Goal: Information Seeking & Learning: Learn about a topic

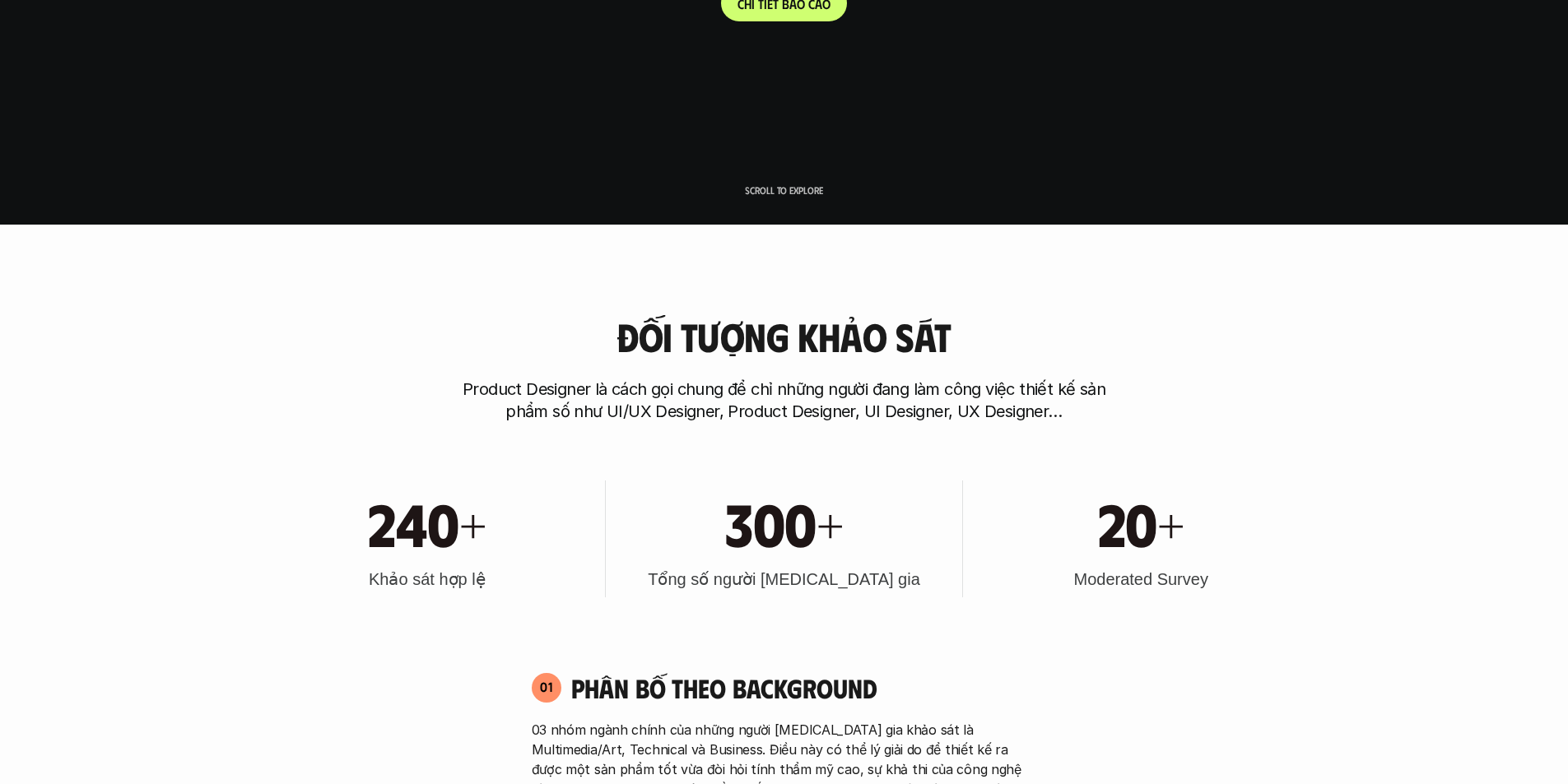
scroll to position [658, 0]
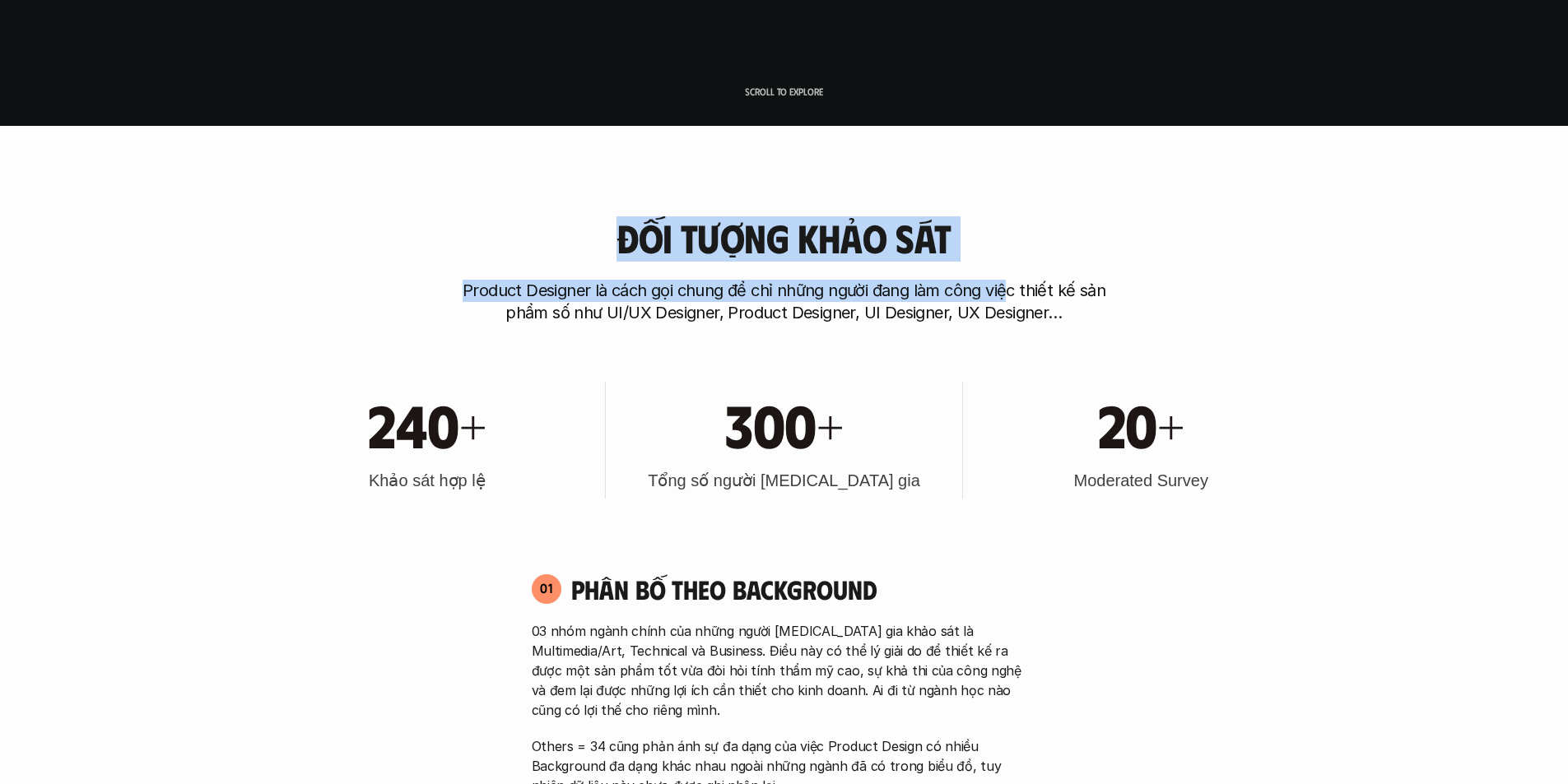
drag, startPoint x: 657, startPoint y: 243, endPoint x: 1012, endPoint y: 289, distance: 358.0
click at [1012, 289] on div "Đối tượng khảo sát Product Designer là cách gọi chung để chỉ những người đang l…" at bounding box center [784, 270] width 1053 height 108
click at [1012, 289] on p "Product Designer là cách gọi chung để chỉ những người đang làm công việc thiết …" at bounding box center [784, 301] width 659 height 45
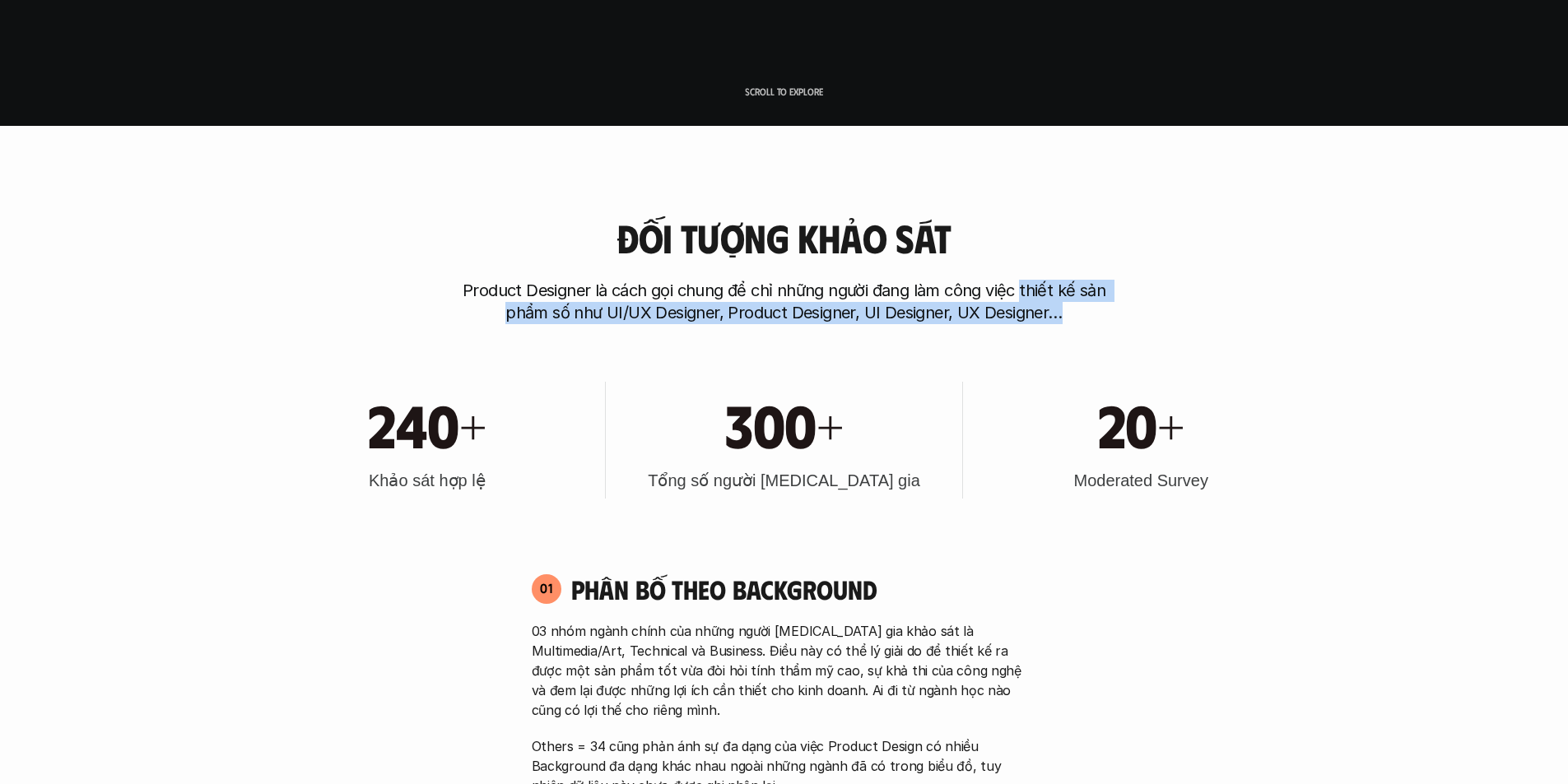
drag, startPoint x: 1022, startPoint y: 249, endPoint x: 1072, endPoint y: 335, distance: 99.5
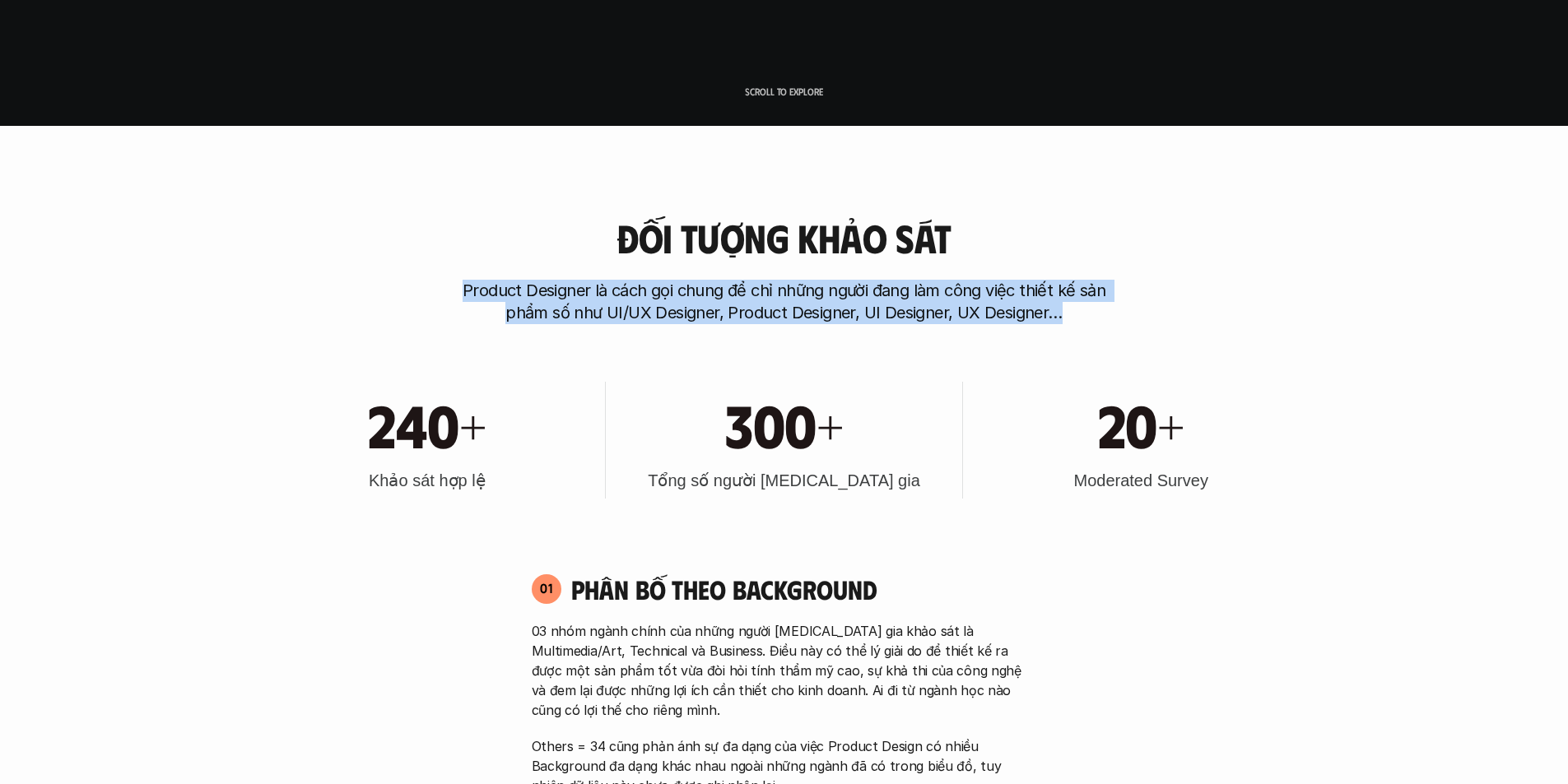
drag, startPoint x: 1033, startPoint y: 282, endPoint x: 1000, endPoint y: 185, distance: 102.5
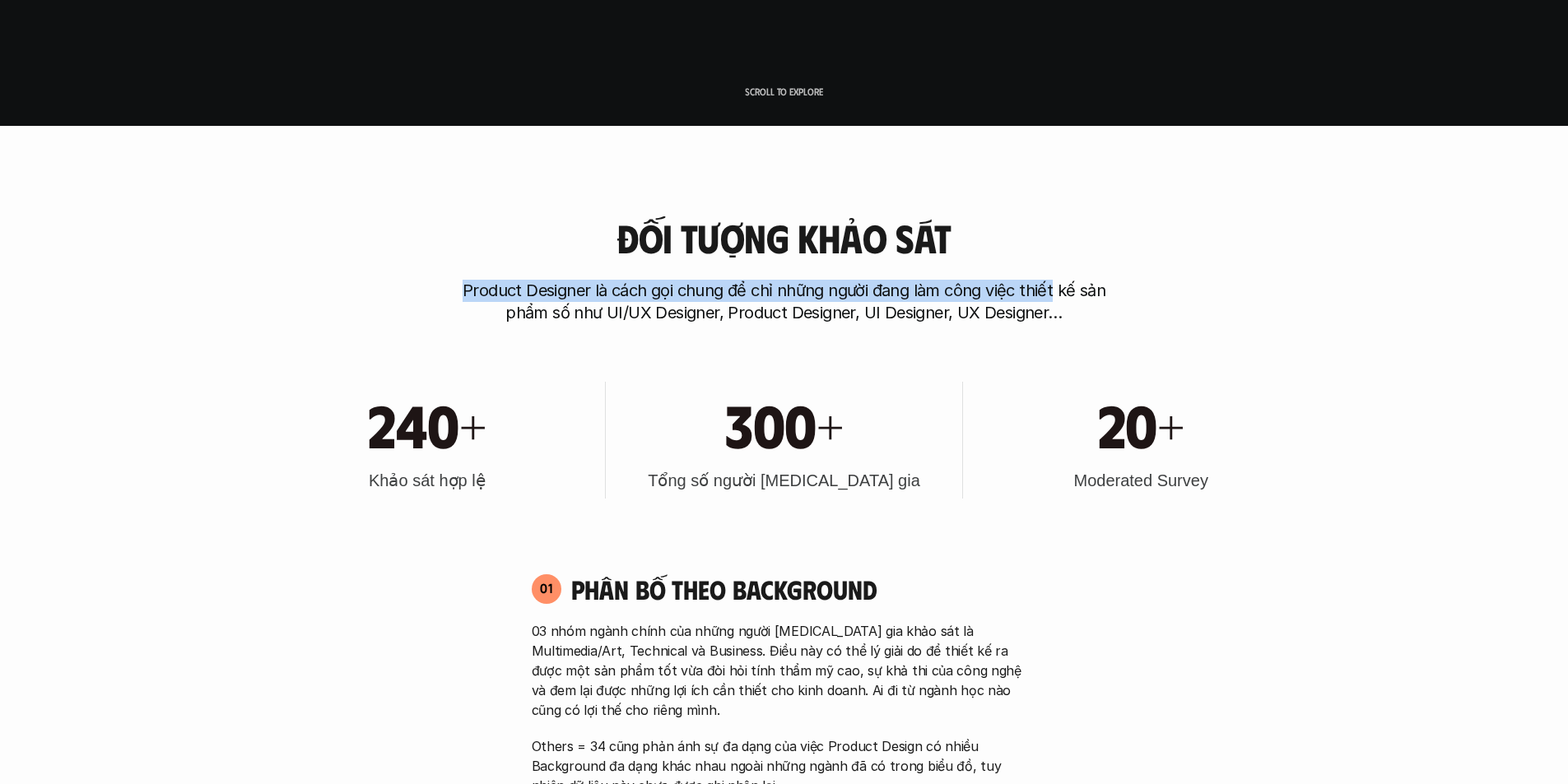
drag, startPoint x: 1000, startPoint y: 185, endPoint x: 1024, endPoint y: 294, distance: 111.6
click at [1024, 294] on p "Product Designer là cách gọi chung để chỉ những người đang làm công việc thiết …" at bounding box center [784, 301] width 659 height 45
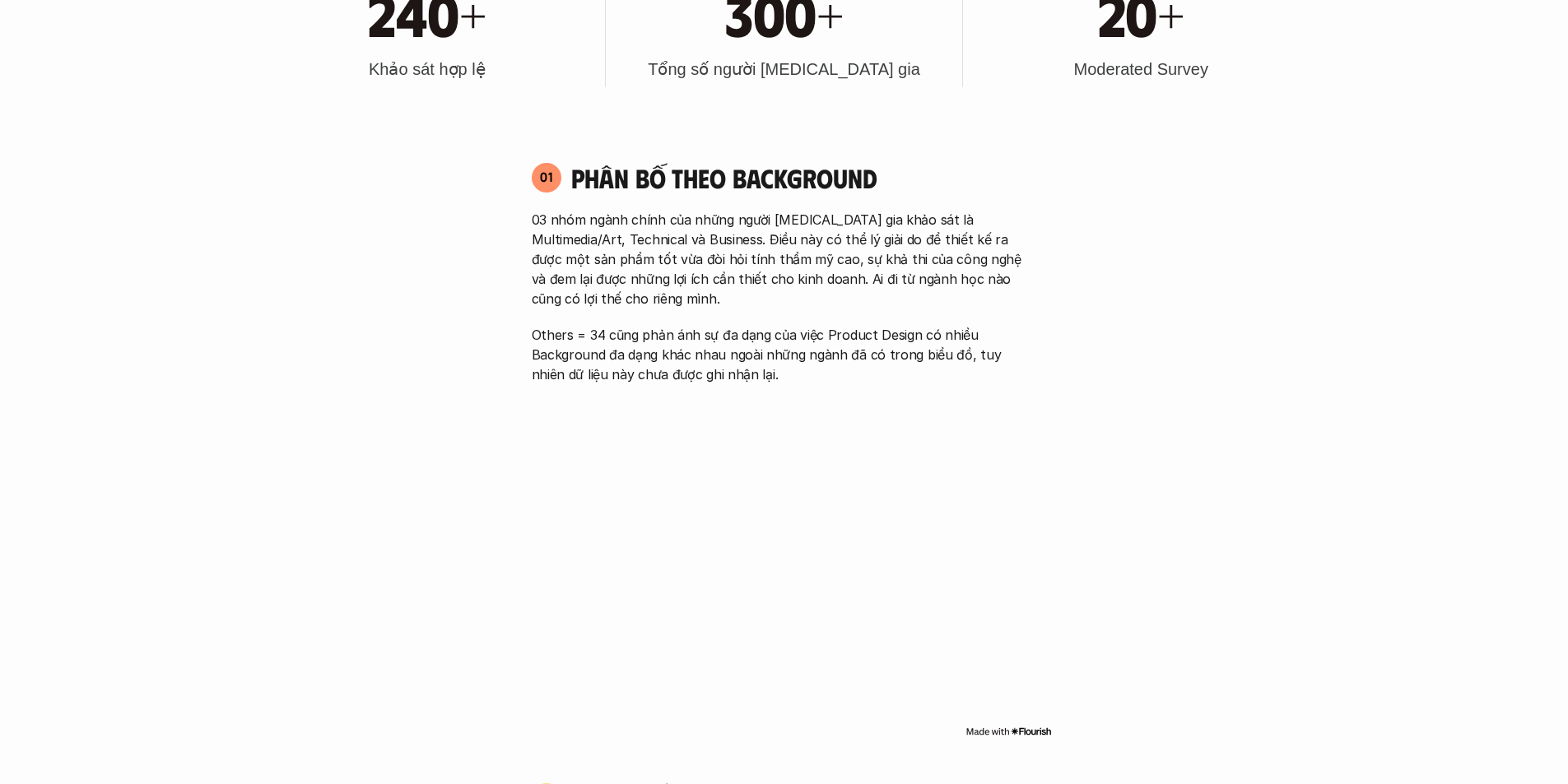
scroll to position [1152, 0]
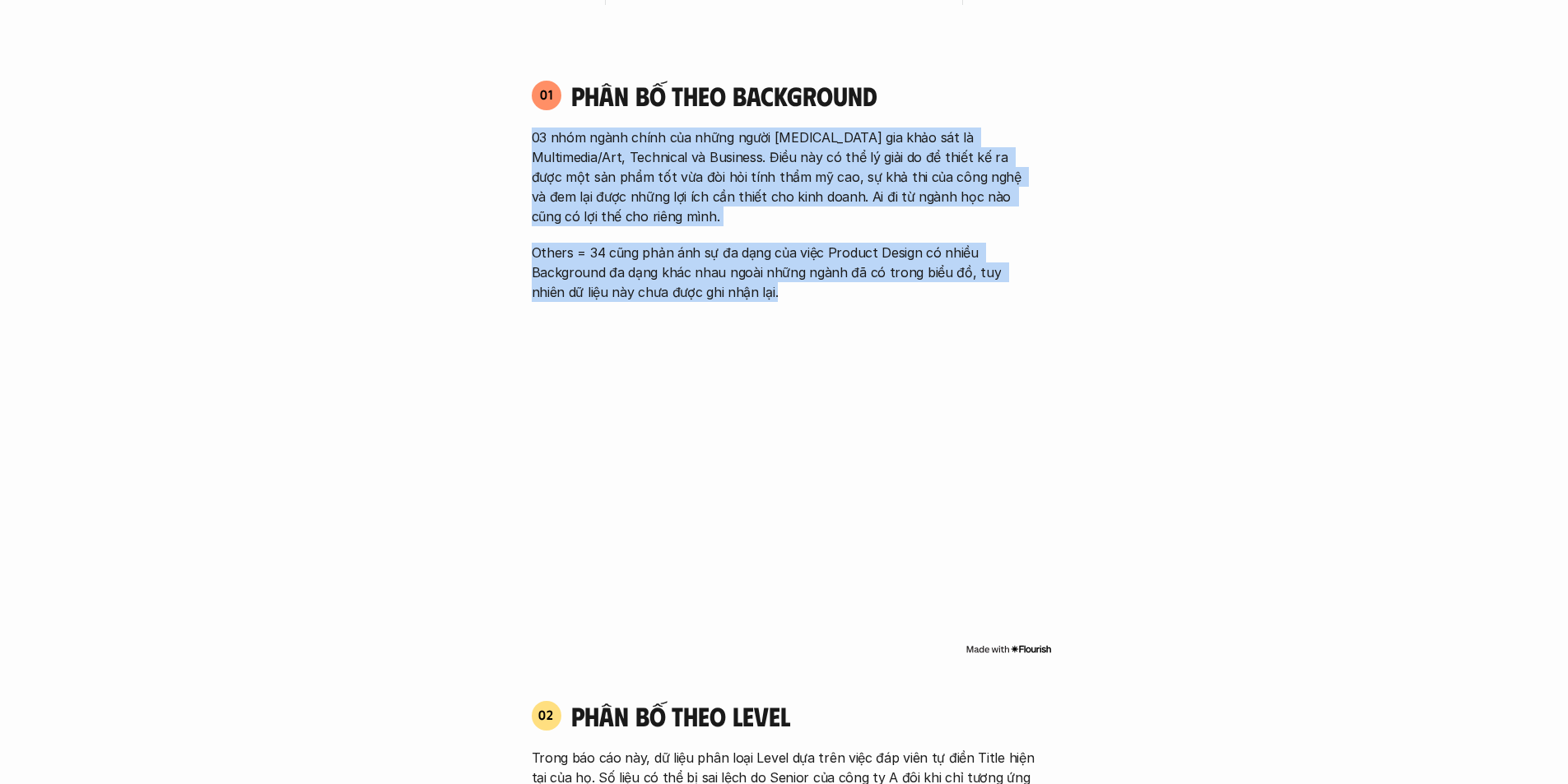
drag, startPoint x: 975, startPoint y: 302, endPoint x: 956, endPoint y: 92, distance: 210.9
click at [956, 92] on div "01 Phân bố theo background 03 nhóm ngành chính của những người tham gia khảo sá…" at bounding box center [784, 369] width 535 height 613
click at [956, 91] on h4 "Phân bố theo background" at bounding box center [804, 96] width 466 height 32
drag, startPoint x: 956, startPoint y: 91, endPoint x: 947, endPoint y: 289, distance: 198.2
click at [947, 289] on div "01 Phân bố theo background 03 nhóm ngành chính của những người tham gia khảo sá…" at bounding box center [784, 190] width 535 height 223
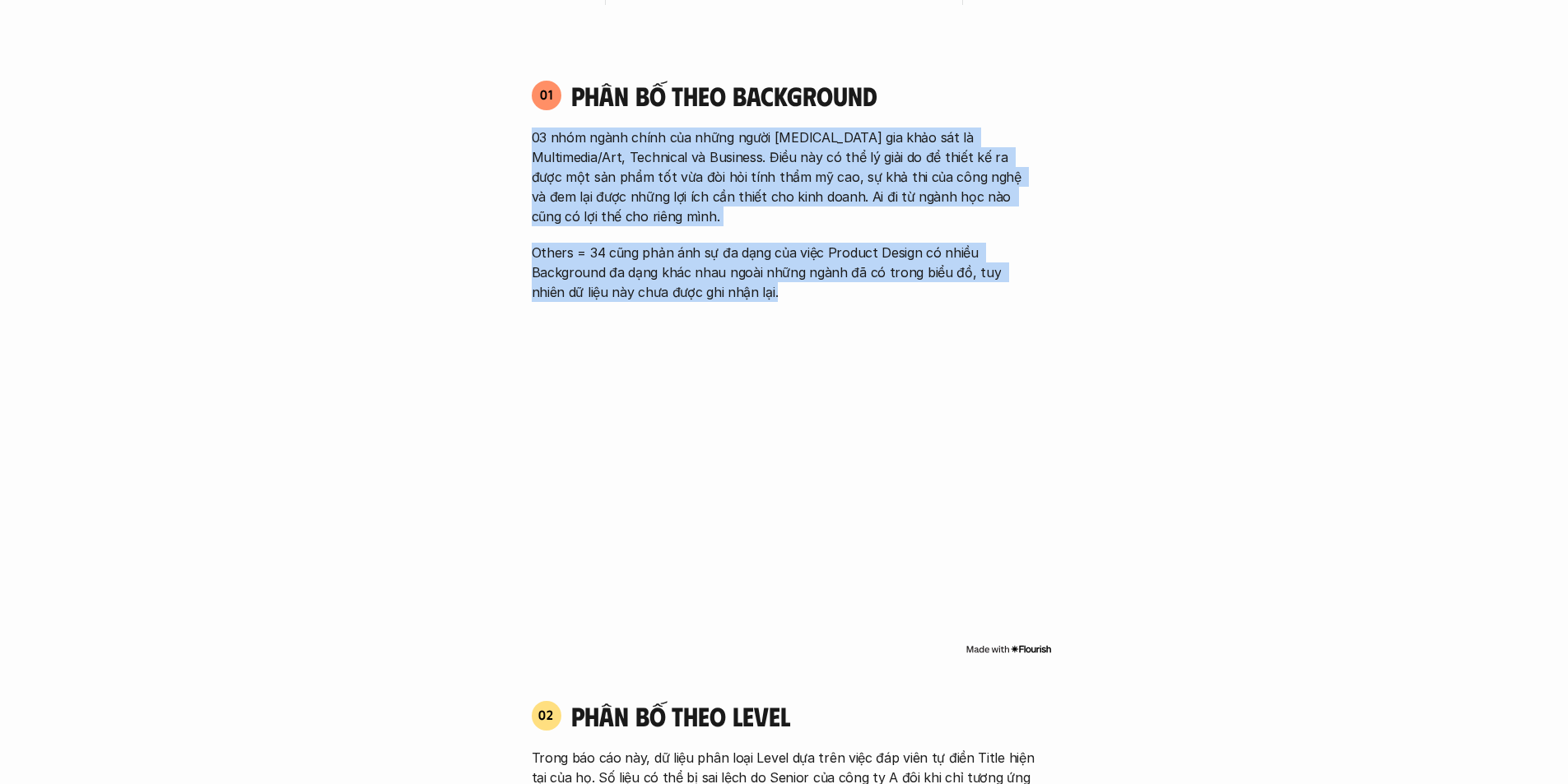
click at [947, 289] on p "Others = 34 cũng phản ánh sự đa dạng của việc Product Design có nhiều Backgroun…" at bounding box center [784, 273] width 506 height 59
drag, startPoint x: 938, startPoint y: 304, endPoint x: 915, endPoint y: 84, distance: 221.2
click at [915, 84] on div "01 Phân bố theo background 03 nhóm ngành chính của những người tham gia khảo sá…" at bounding box center [784, 369] width 535 height 613
click at [915, 84] on h4 "Phân bố theo background" at bounding box center [804, 96] width 466 height 32
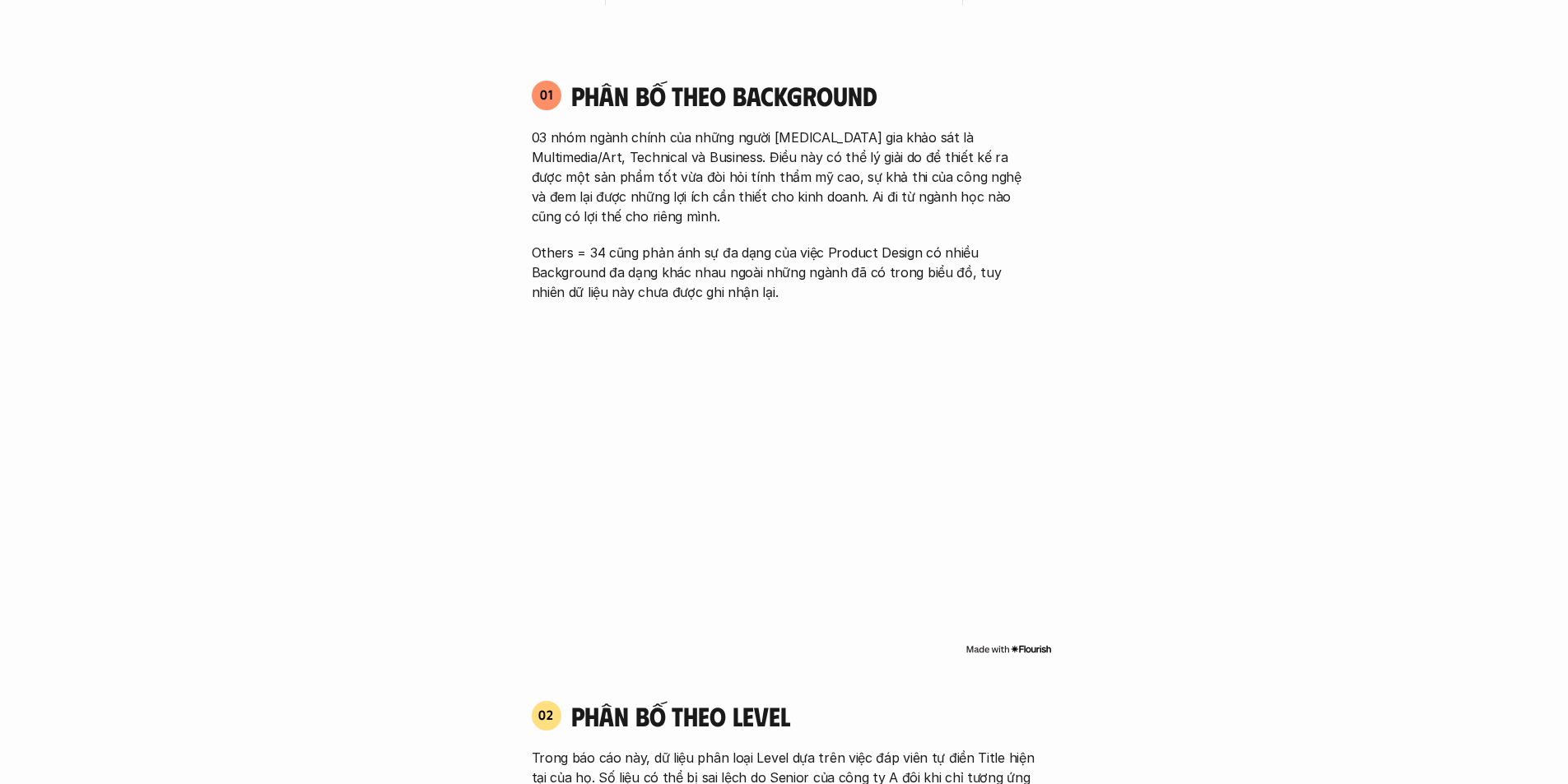
drag, startPoint x: 915, startPoint y: 84, endPoint x: 903, endPoint y: 299, distance: 215.3
click at [903, 299] on div "01 Phân bố theo background 03 nhóm ngành chính của những người tham gia khảo sá…" at bounding box center [784, 190] width 535 height 223
click at [902, 299] on p "Others = 34 cũng phản ánh sự đa dạng của việc Product Design có nhiều Backgroun…" at bounding box center [784, 273] width 506 height 59
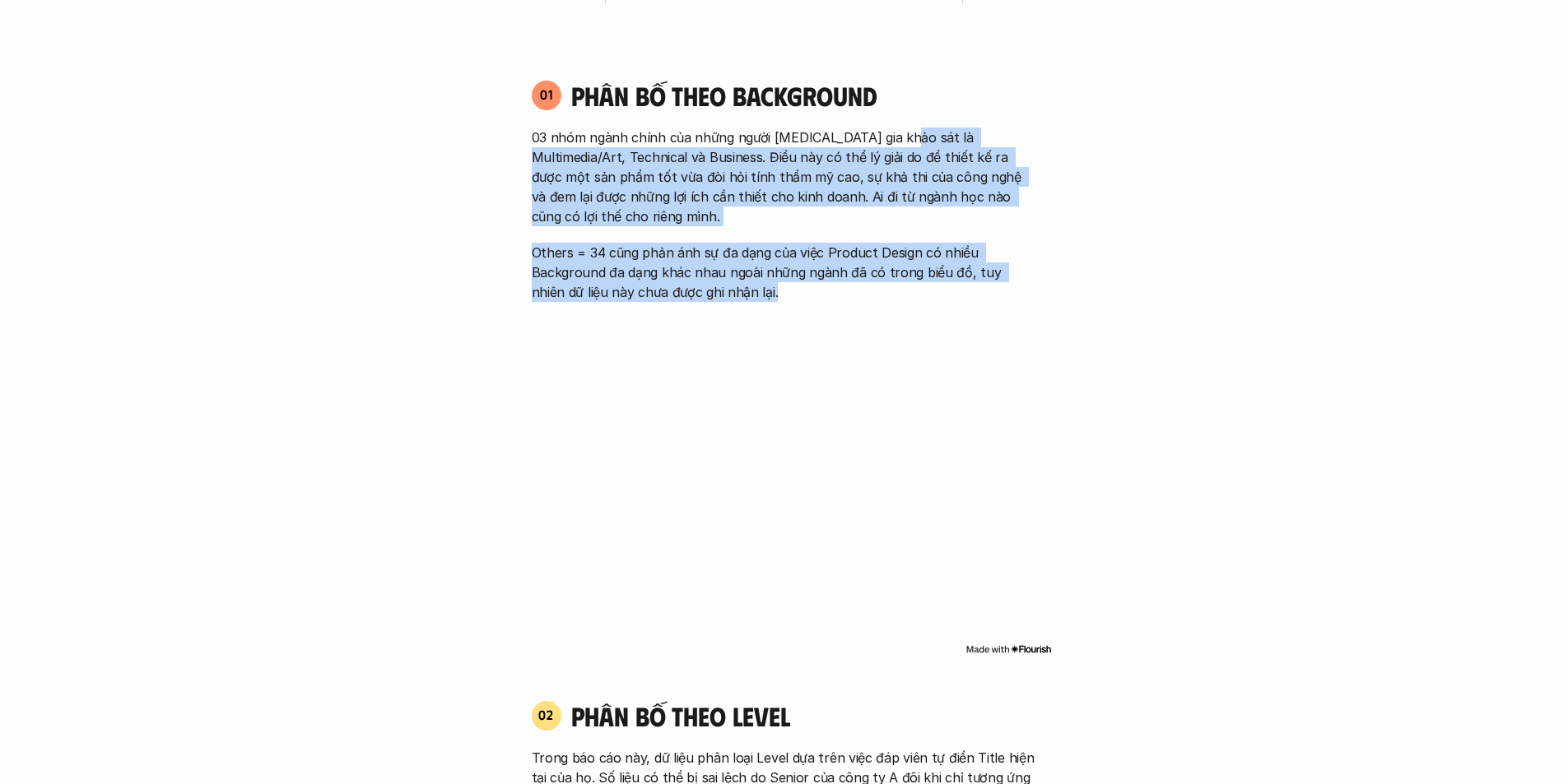
drag, startPoint x: 899, startPoint y: 296, endPoint x: 894, endPoint y: 125, distance: 171.1
click at [894, 125] on div "01 Phân bố theo background 03 nhóm ngành chính của những người tham gia khảo sá…" at bounding box center [784, 190] width 535 height 223
drag, startPoint x: 905, startPoint y: 118, endPoint x: 897, endPoint y: 287, distance: 169.2
click at [897, 287] on div "01 Phân bố theo background 03 nhóm ngành chính của những người tham gia khảo sá…" at bounding box center [784, 190] width 535 height 223
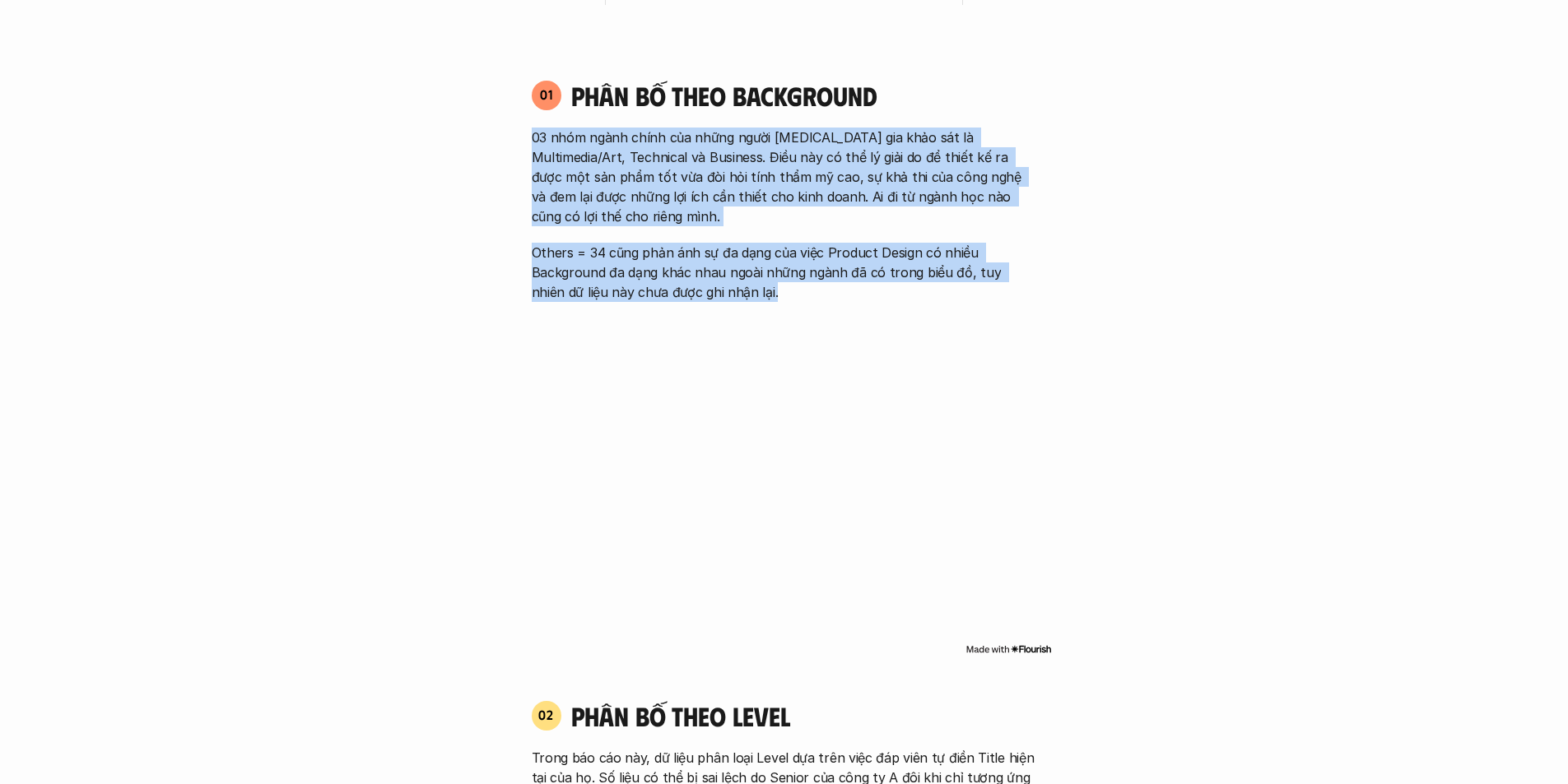
click at [897, 287] on p "Others = 34 cũng phản ánh sự đa dạng của việc Product Design có nhiều Backgroun…" at bounding box center [784, 273] width 506 height 59
drag, startPoint x: 886, startPoint y: 294, endPoint x: 927, endPoint y: 115, distance: 183.6
click at [927, 115] on div "01 Phân bố theo background 03 nhóm ngành chính của những người tham gia khảo sá…" at bounding box center [784, 190] width 535 height 223
drag, startPoint x: 933, startPoint y: 115, endPoint x: 905, endPoint y: 315, distance: 202.0
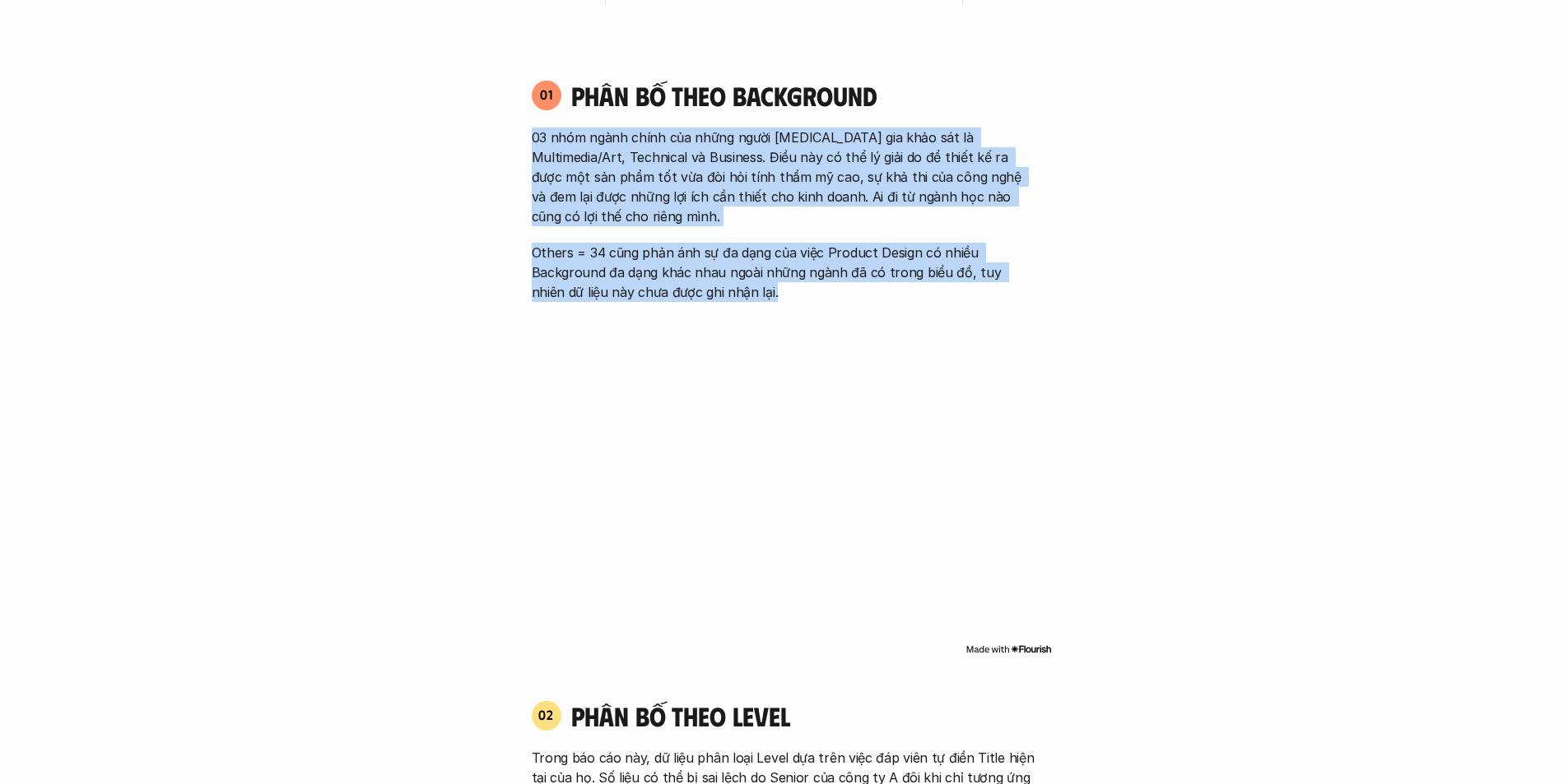
click at [905, 315] on div "01 Phân bố theo background 03 nhóm ngành chính của những người tham gia khảo sá…" at bounding box center [784, 369] width 535 height 613
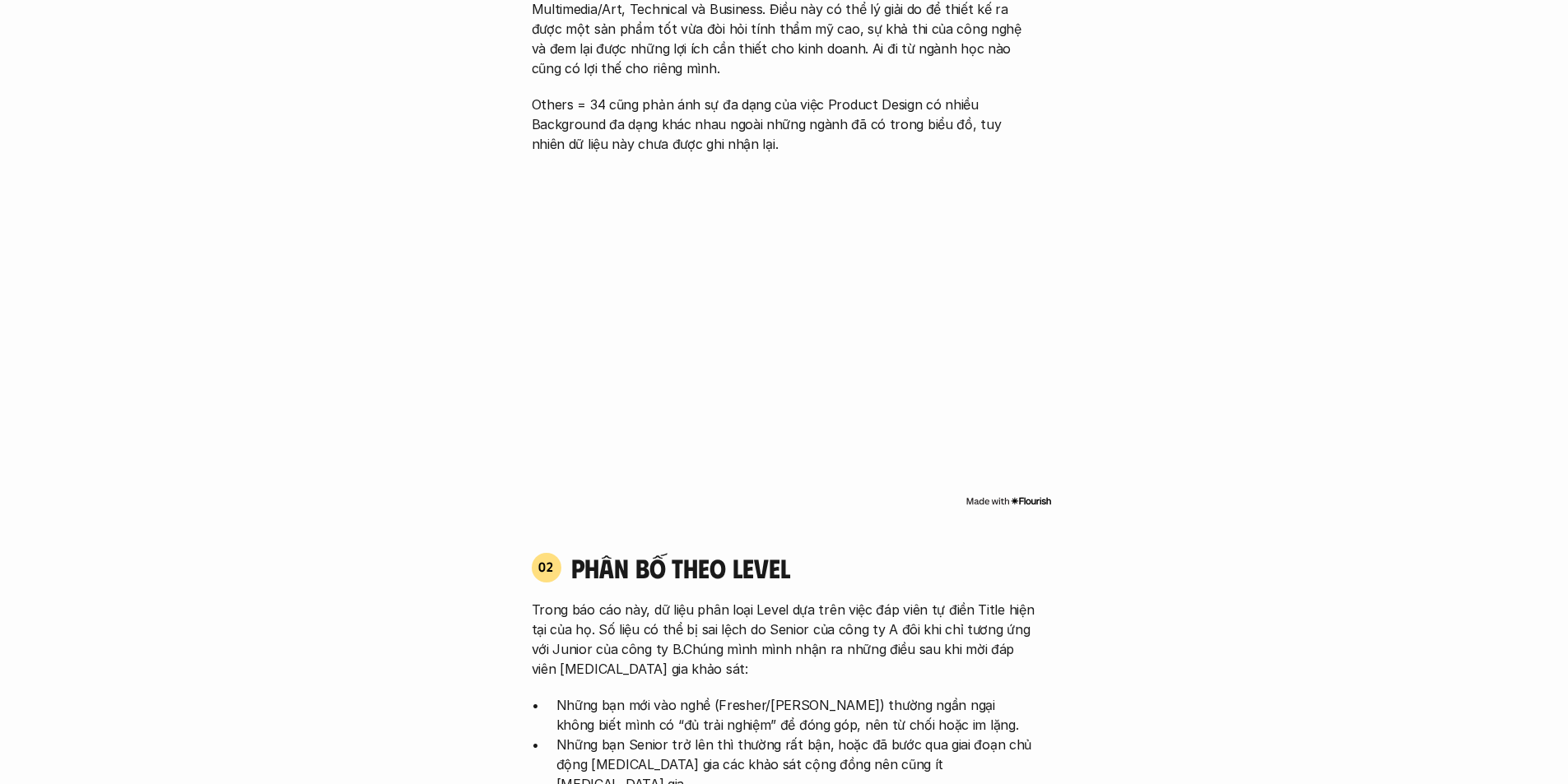
scroll to position [1563, 0]
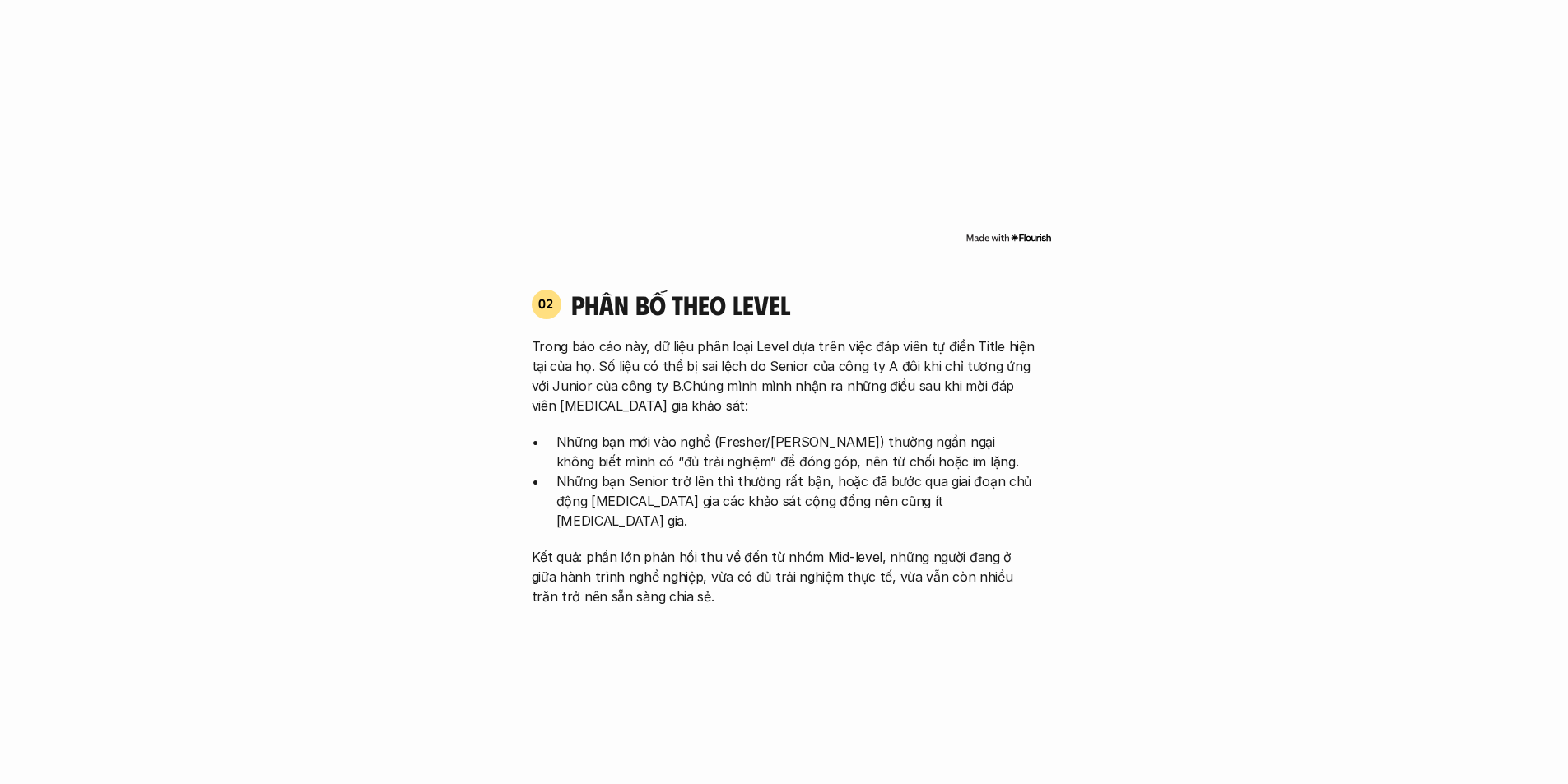
drag, startPoint x: 903, startPoint y: 308, endPoint x: 896, endPoint y: 433, distance: 125.2
click at [896, 433] on div "02 phân bố theo Level Trong báo cáo này, dữ liệu phân loại Level dựa trên việc …" at bounding box center [784, 446] width 535 height 318
click at [896, 433] on p "Những bạn mới vào nghề (Fresher/Junior) thường ngần ngại không biết mình có “đủ…" at bounding box center [796, 452] width 481 height 40
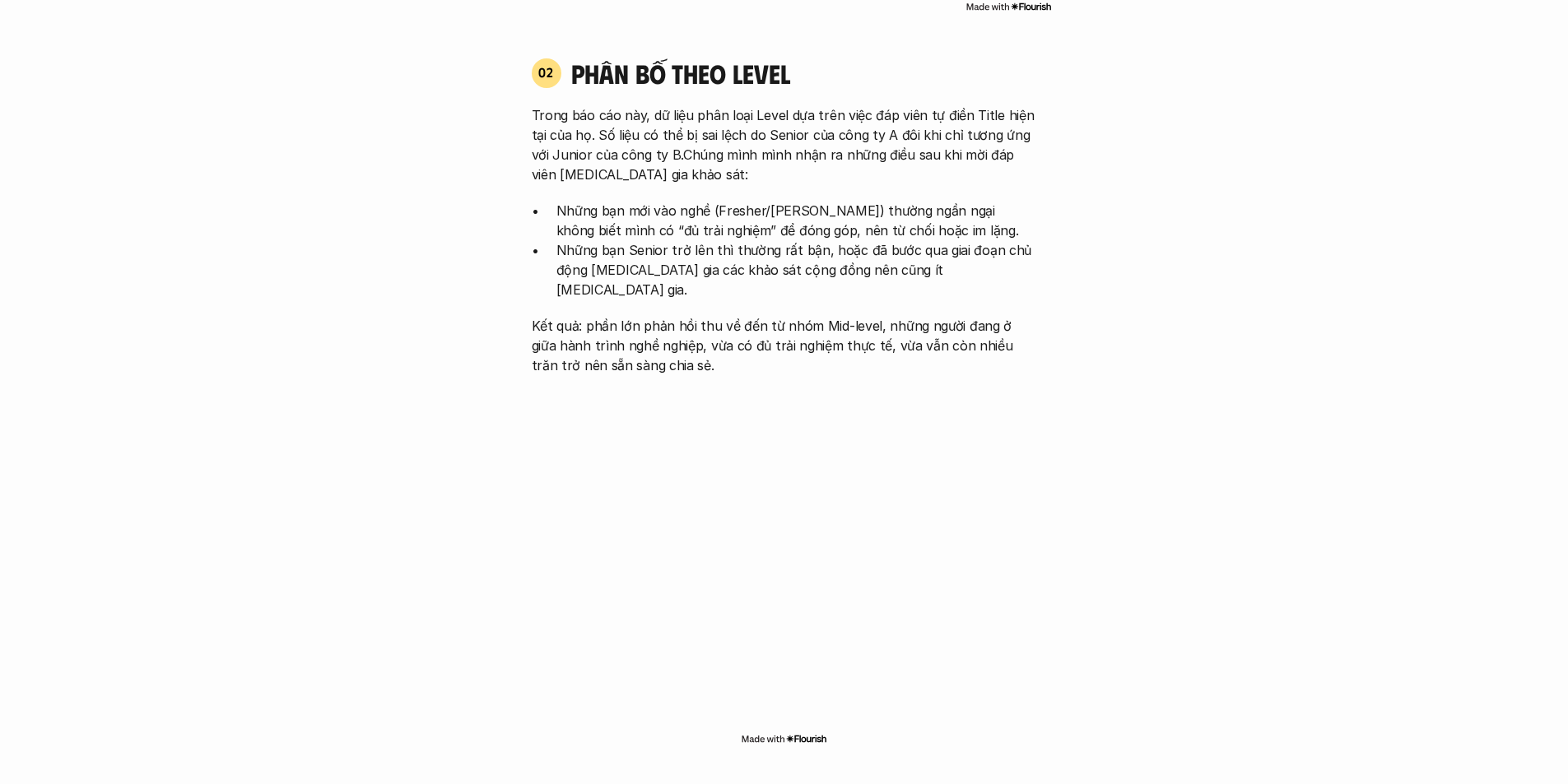
scroll to position [1810, 0]
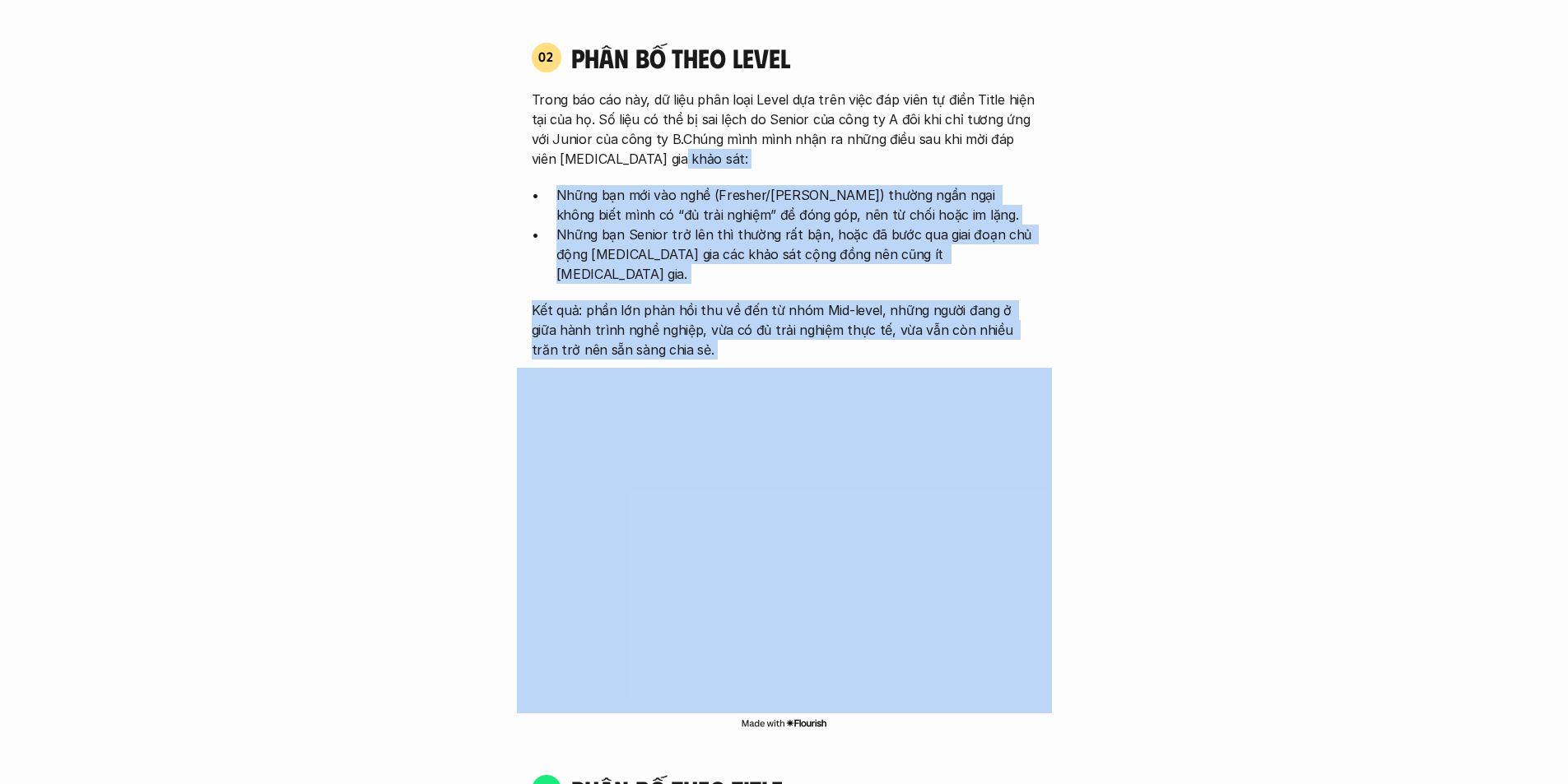
drag, startPoint x: 932, startPoint y: 171, endPoint x: 927, endPoint y: 348, distance: 177.1
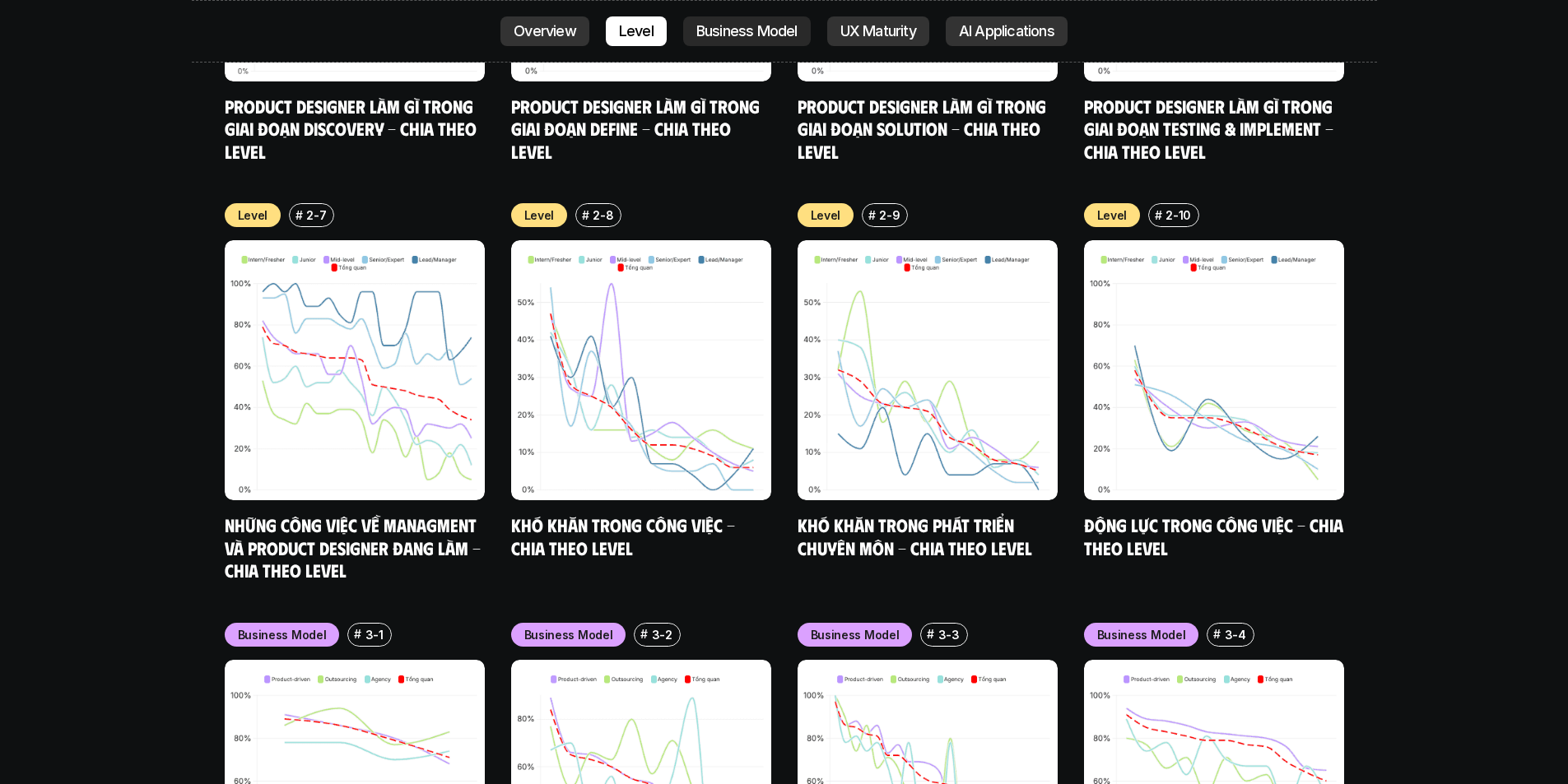
scroll to position [6419, 0]
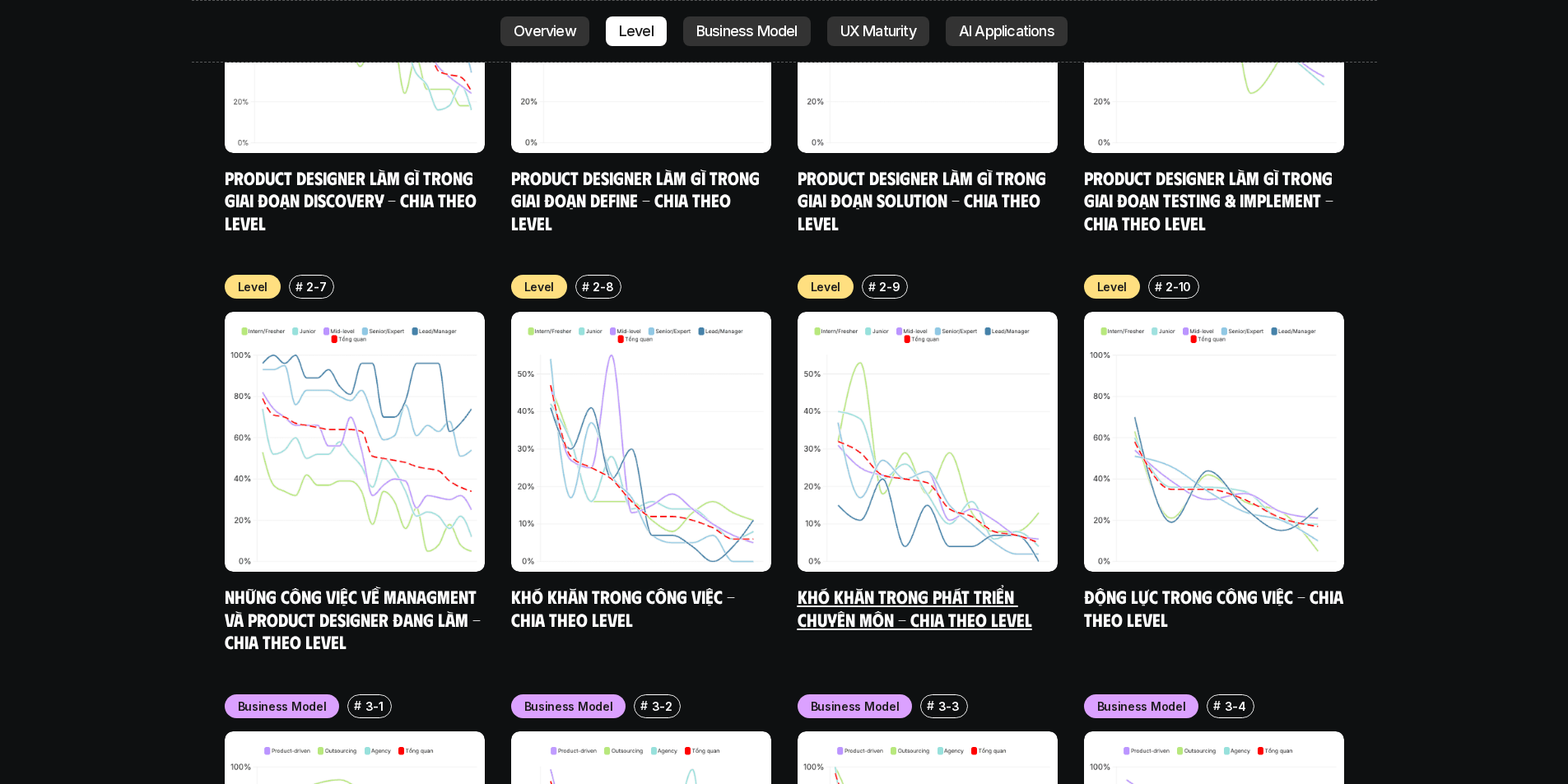
click at [888, 585] on link "Khó khăn trong phát triển chuyên môn - Chia theo level" at bounding box center [914, 608] width 235 height 46
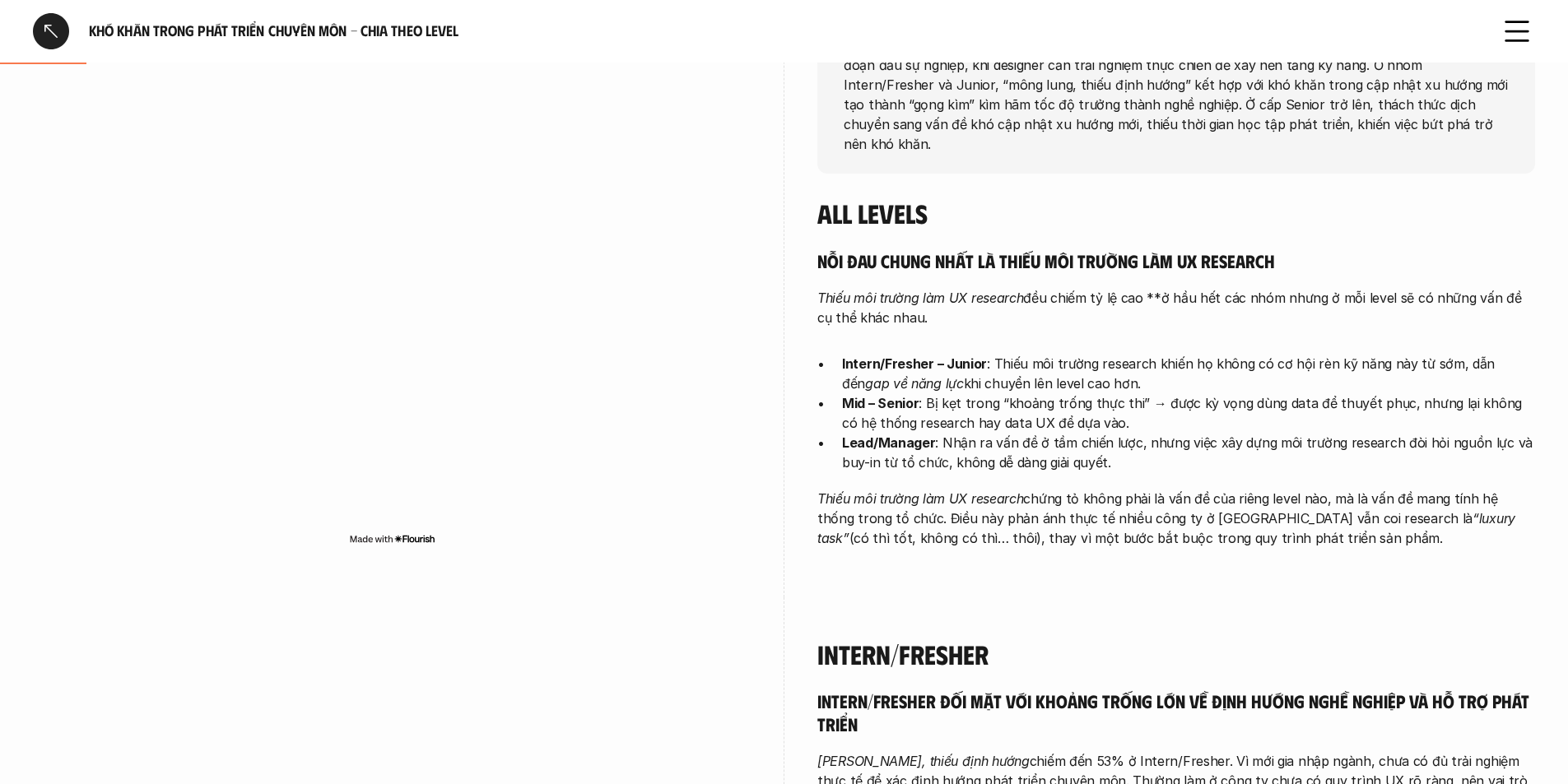
scroll to position [576, 0]
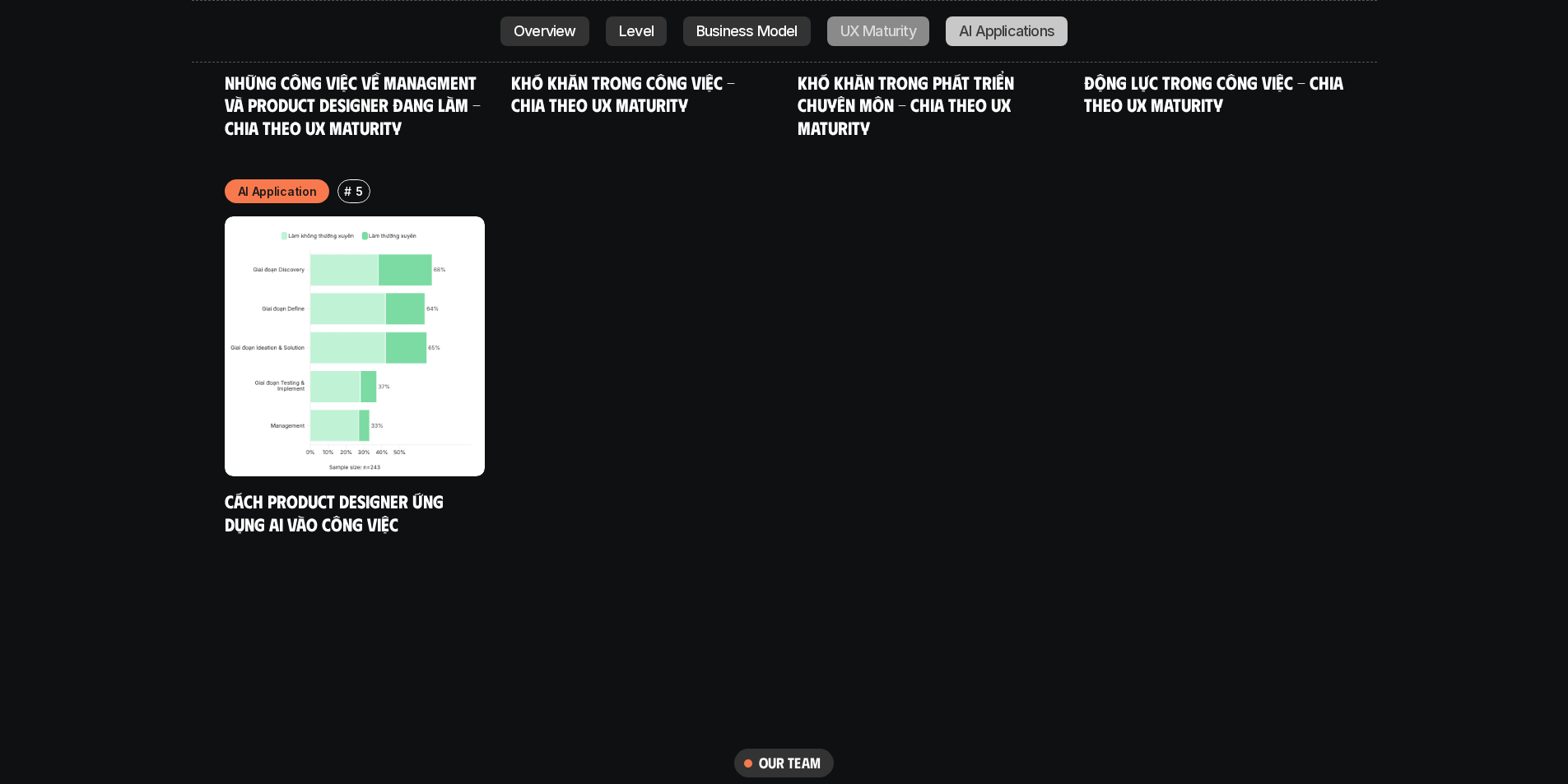
scroll to position [9288, 0]
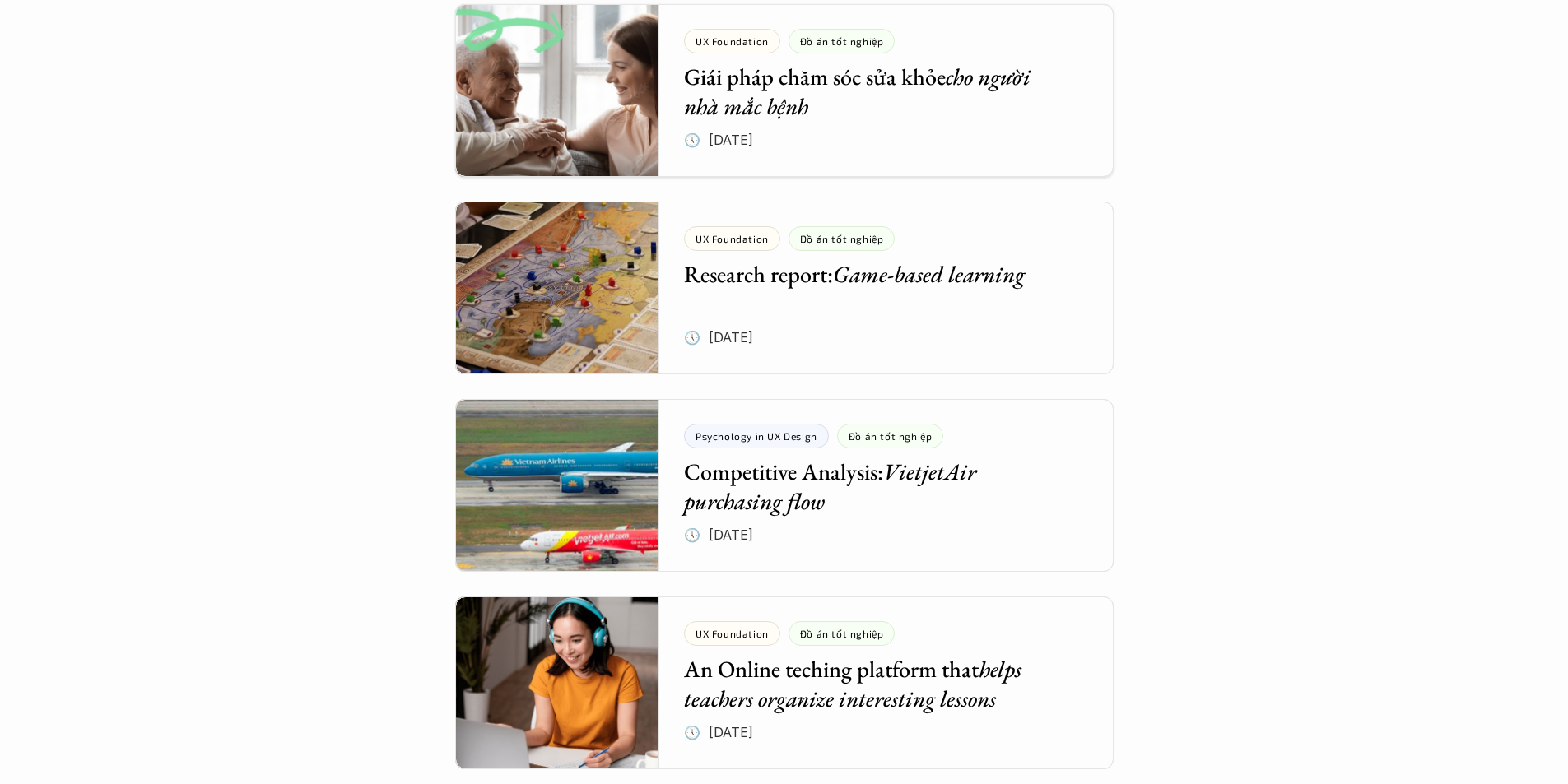
scroll to position [5512, 0]
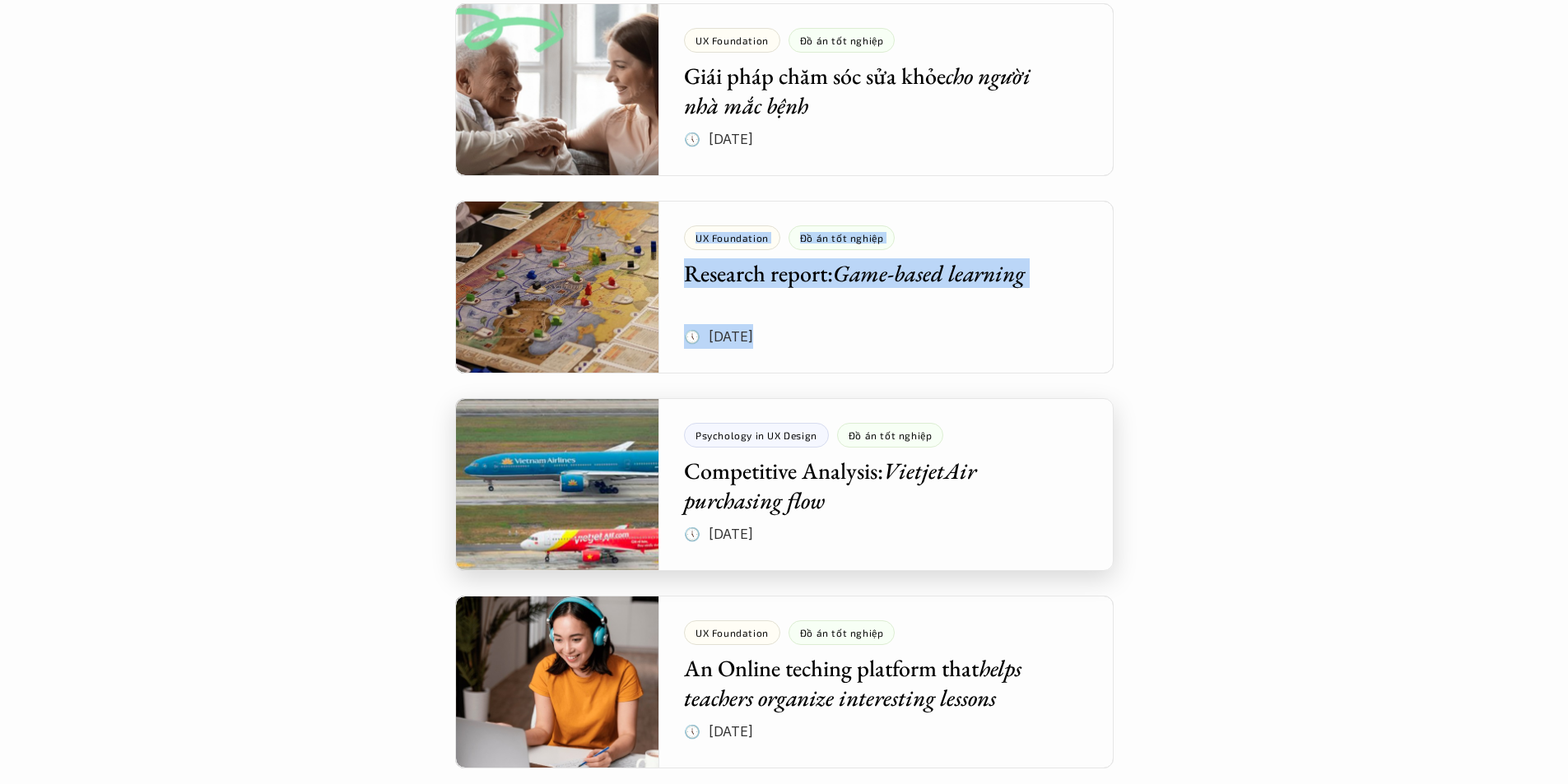
drag, startPoint x: 413, startPoint y: 371, endPoint x: 1014, endPoint y: 502, distance: 615.1
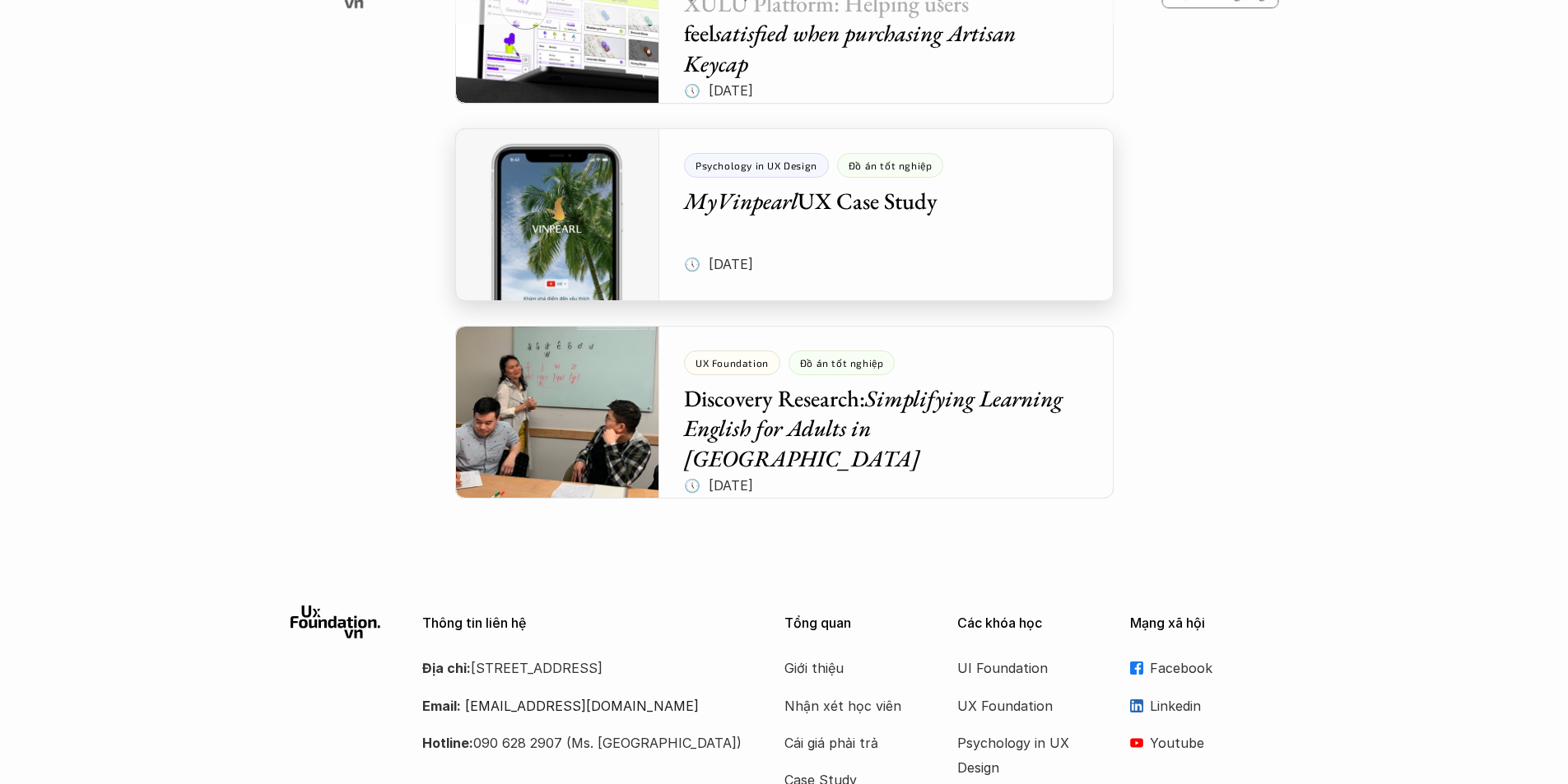
scroll to position [6921, 0]
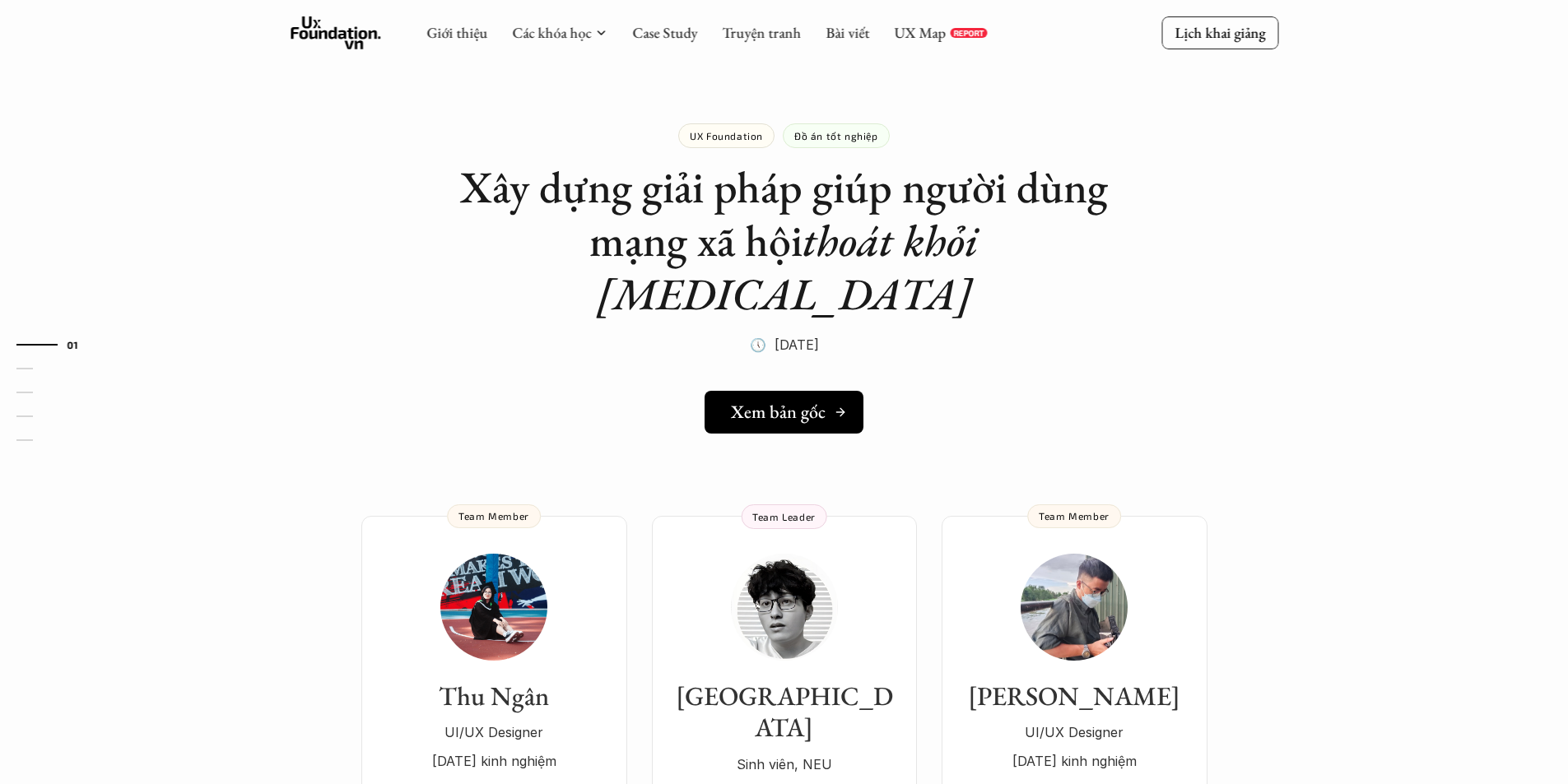
click at [825, 401] on div "Xem bản gốc" at bounding box center [788, 412] width 116 height 22
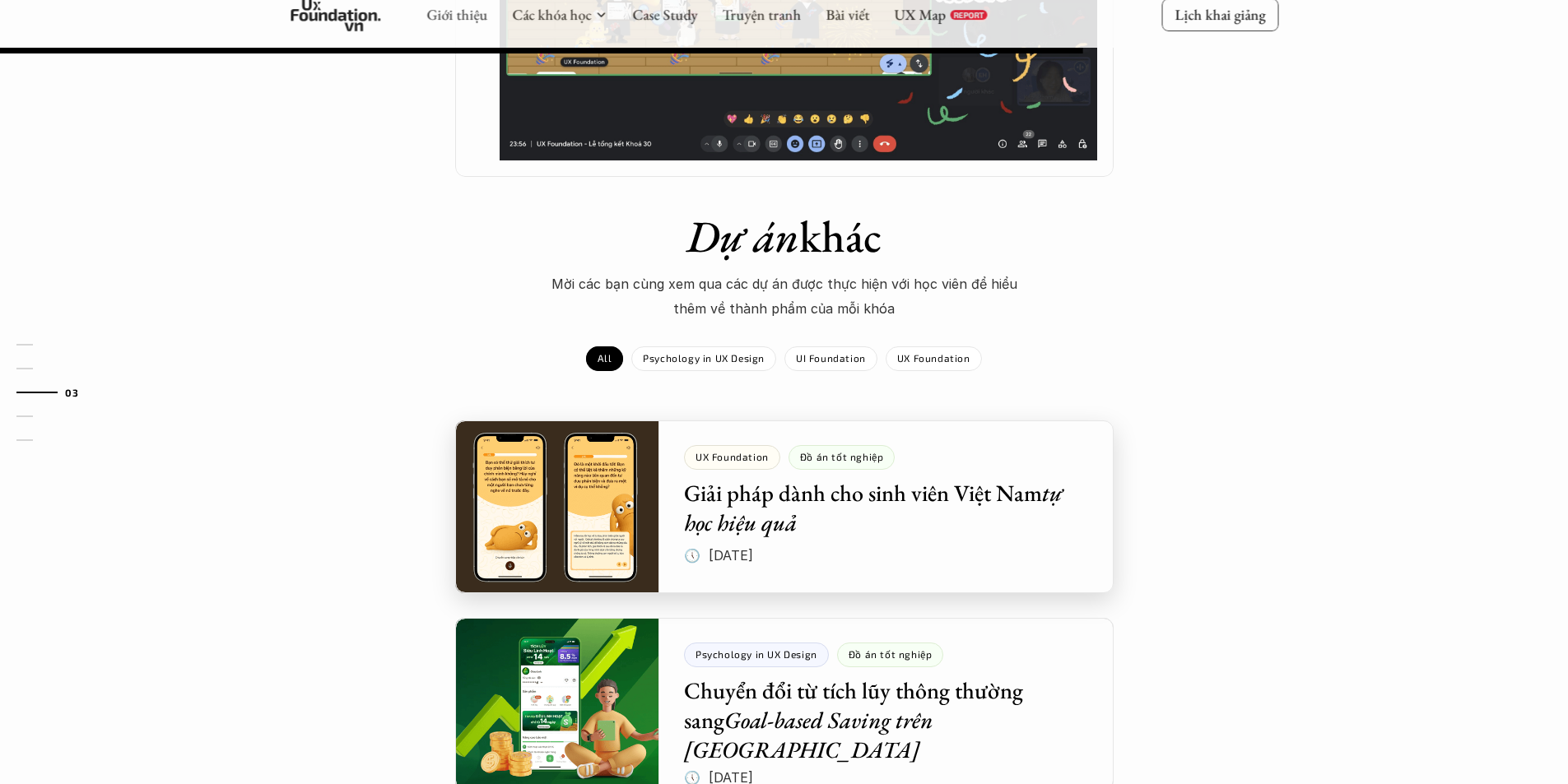
scroll to position [1152, 0]
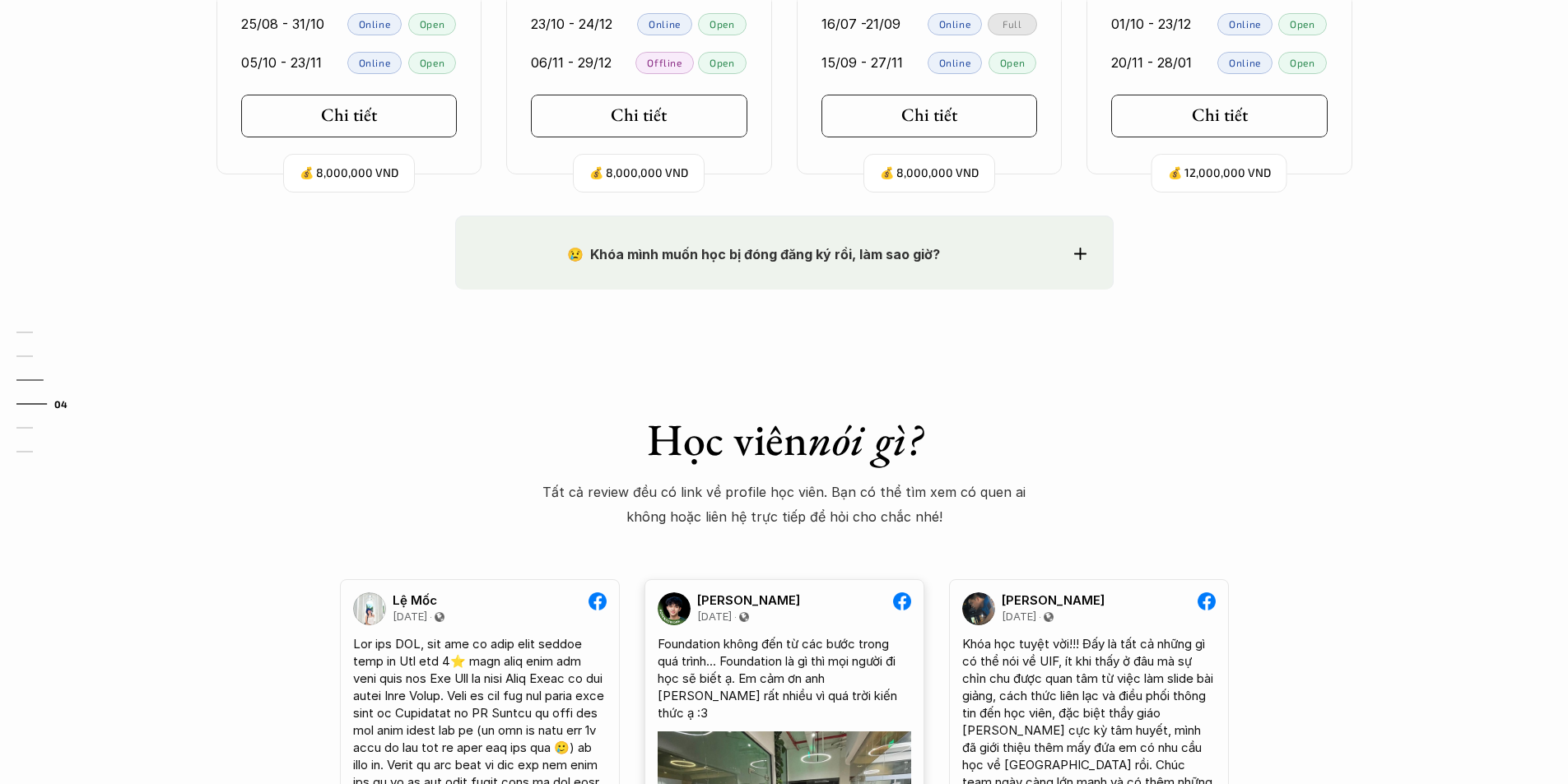
scroll to position [1974, 0]
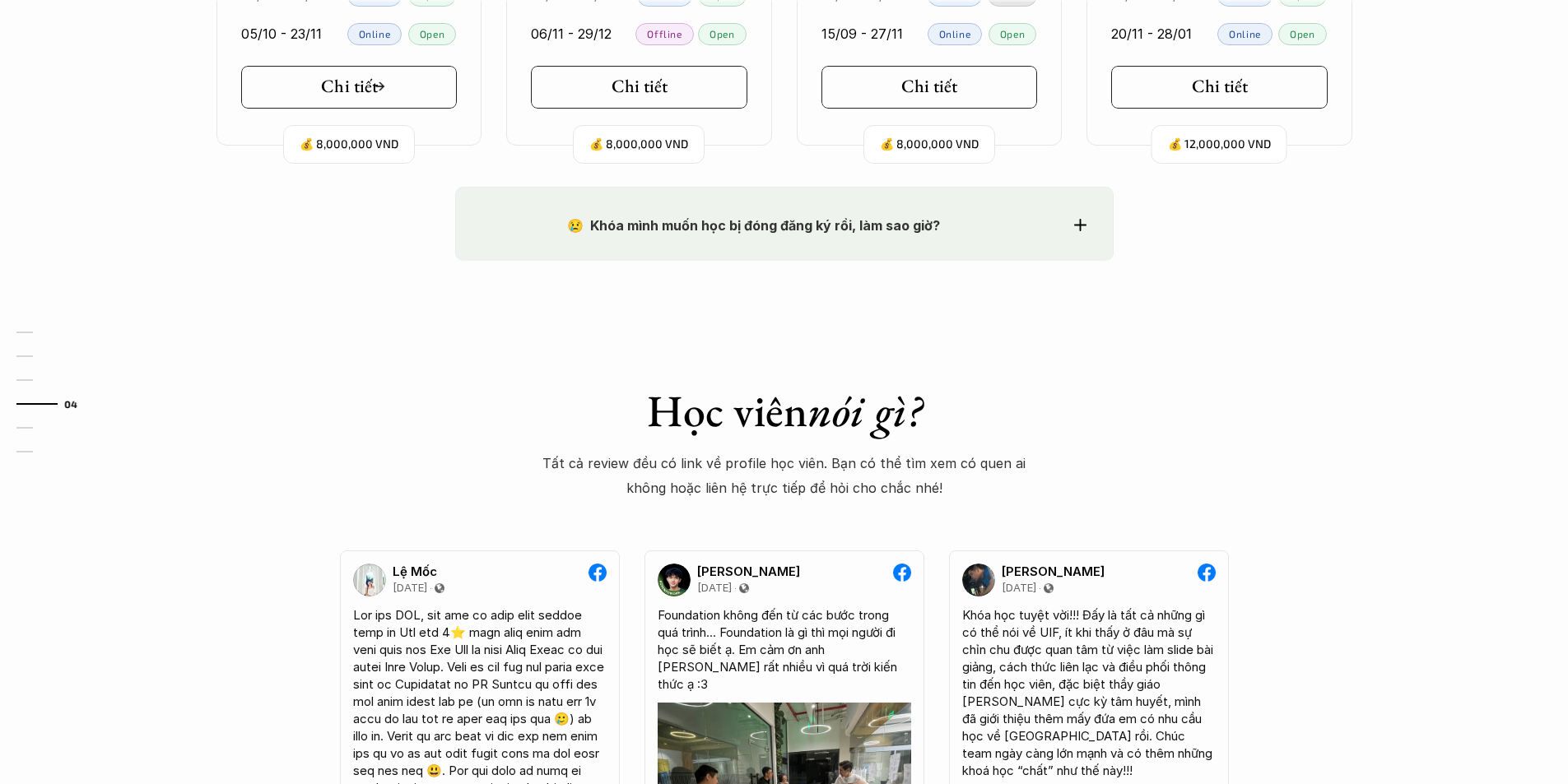
click at [336, 100] on link "Chi tiết" at bounding box center [349, 86] width 216 height 43
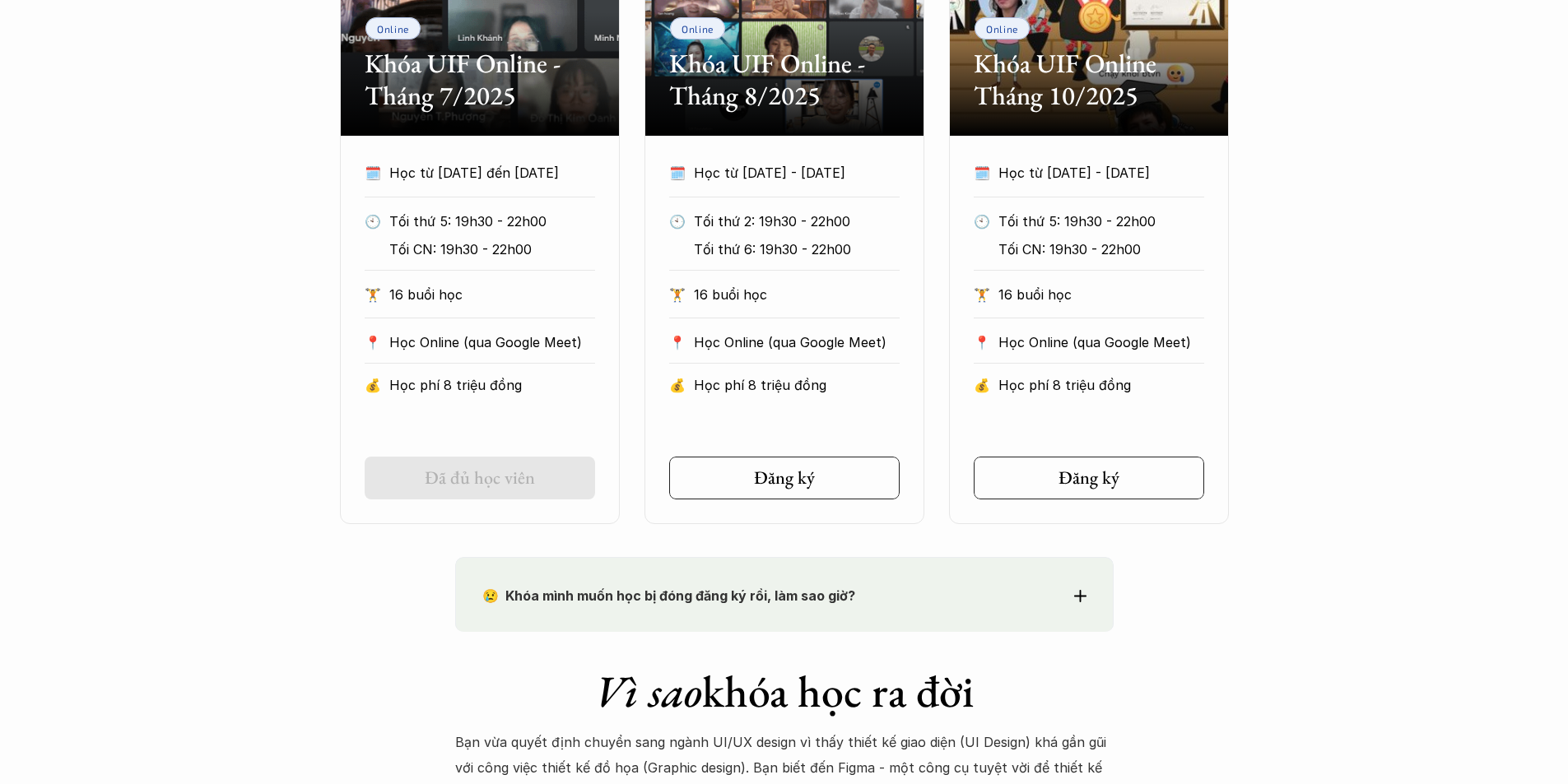
scroll to position [1069, 0]
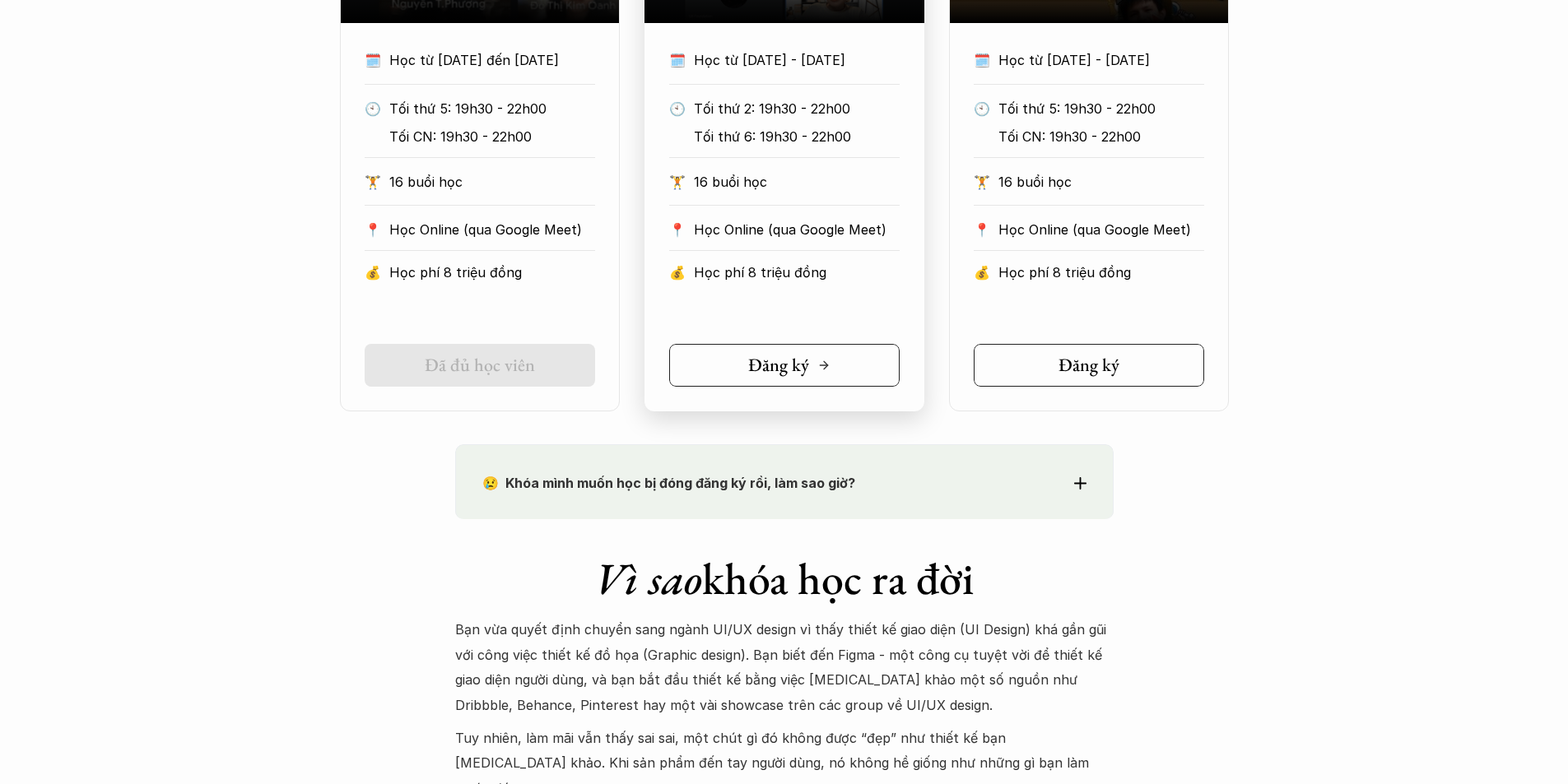
click at [811, 363] on div "Đăng ký" at bounding box center [788, 366] width 82 height 22
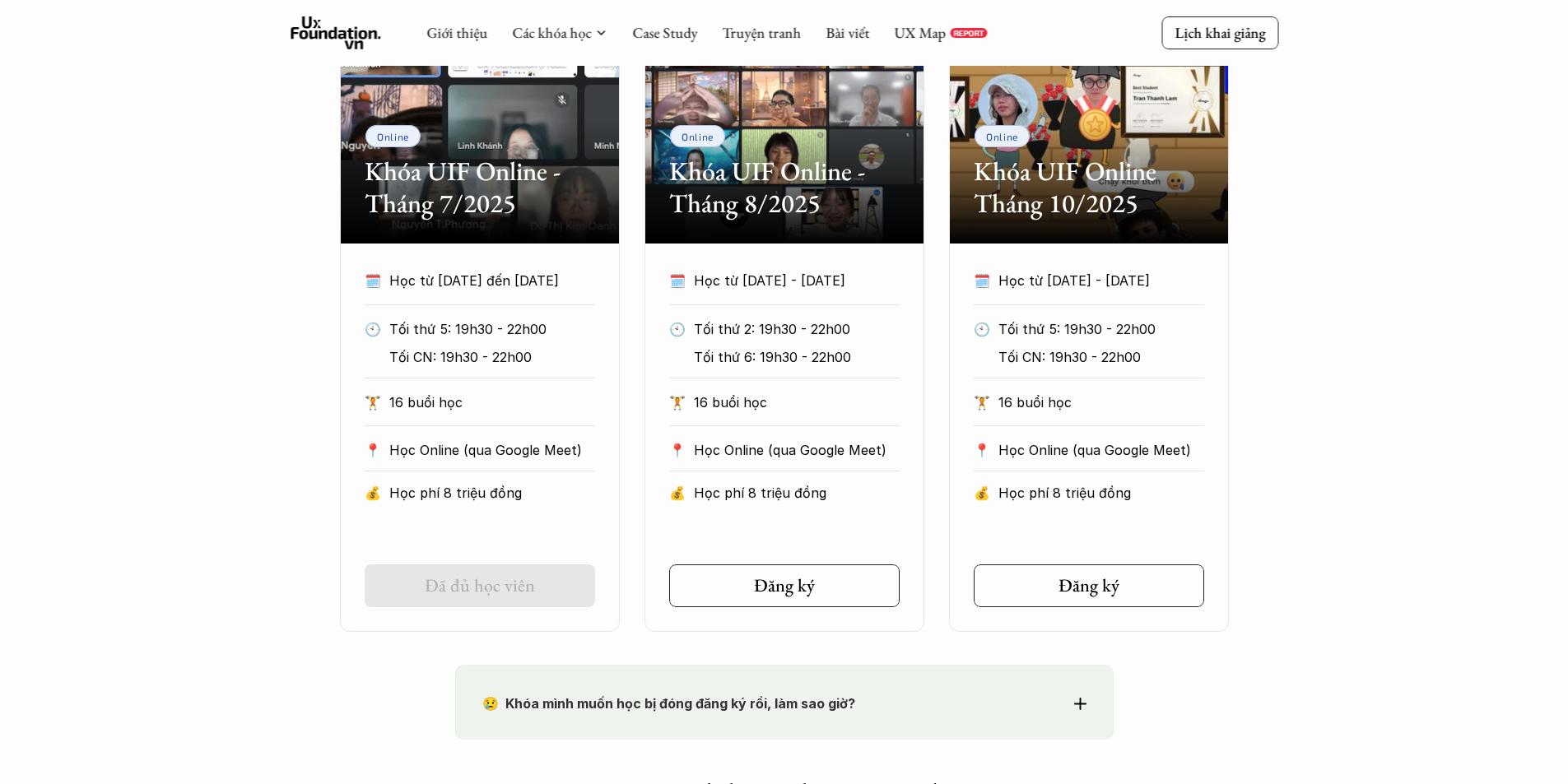
scroll to position [823, 0]
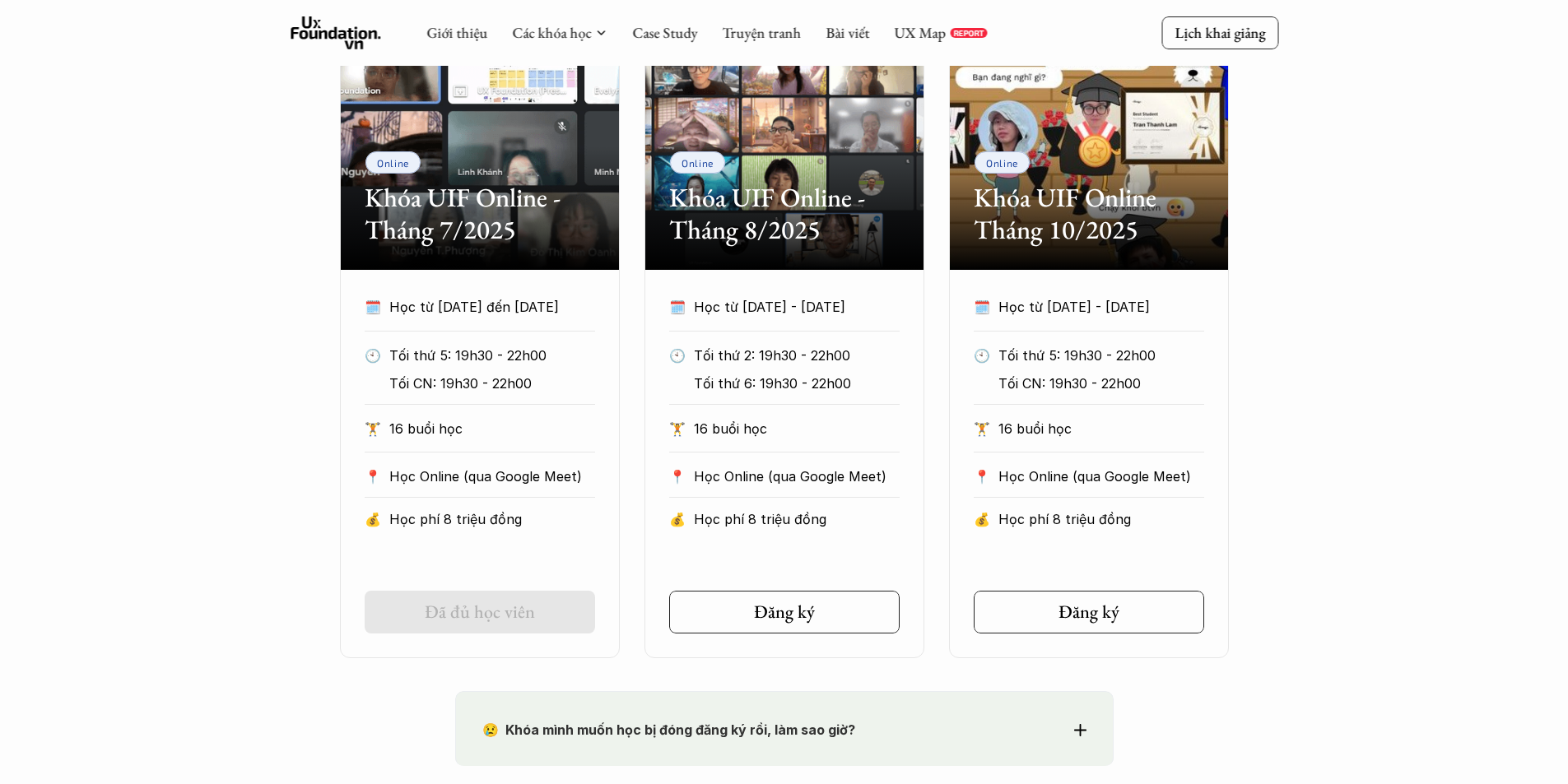
click at [484, 194] on h2 "Khóa UIF Online - Tháng 7/2025" at bounding box center [480, 213] width 230 height 63
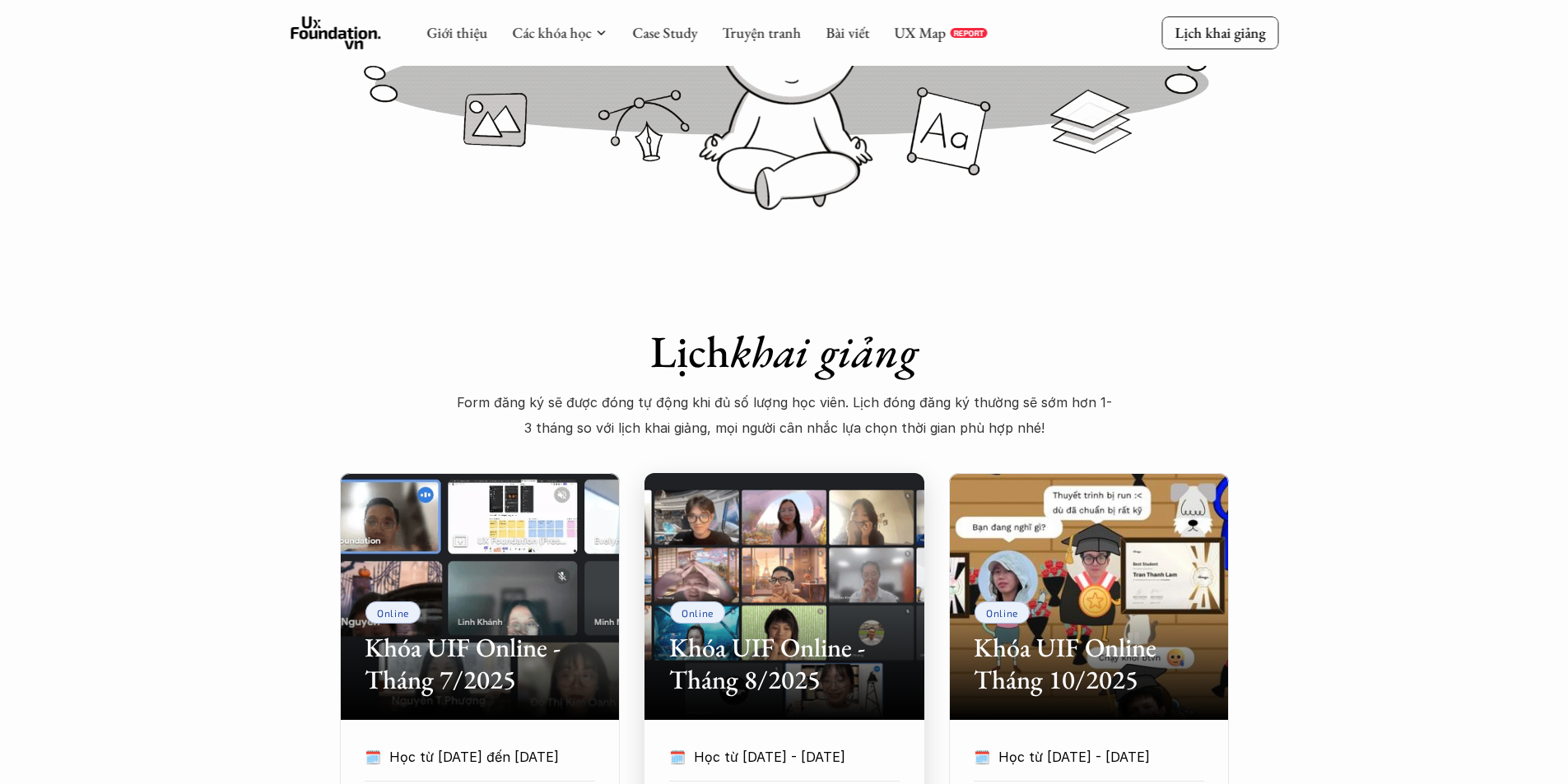
scroll to position [329, 0]
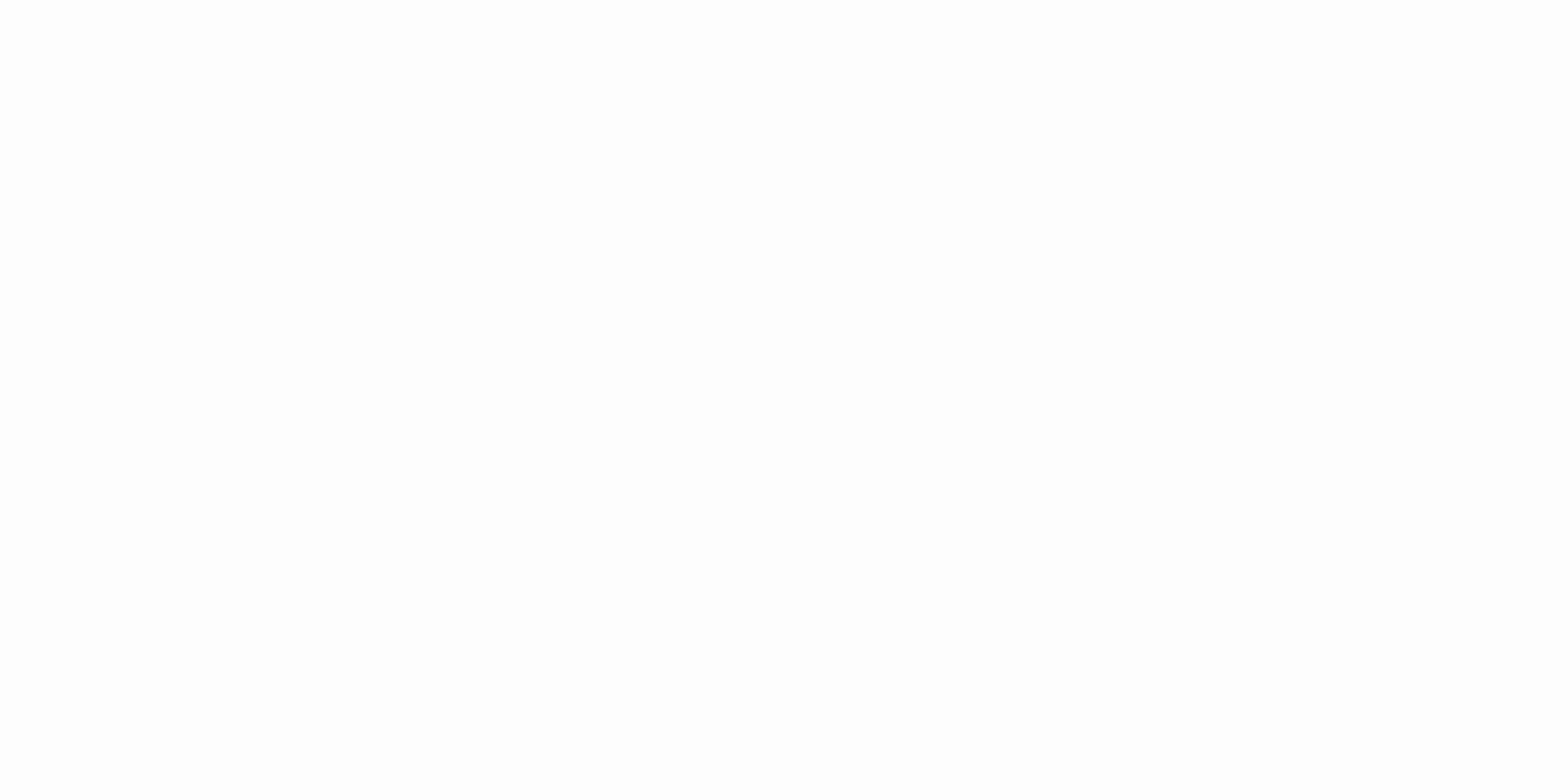
scroll to position [2057, 0]
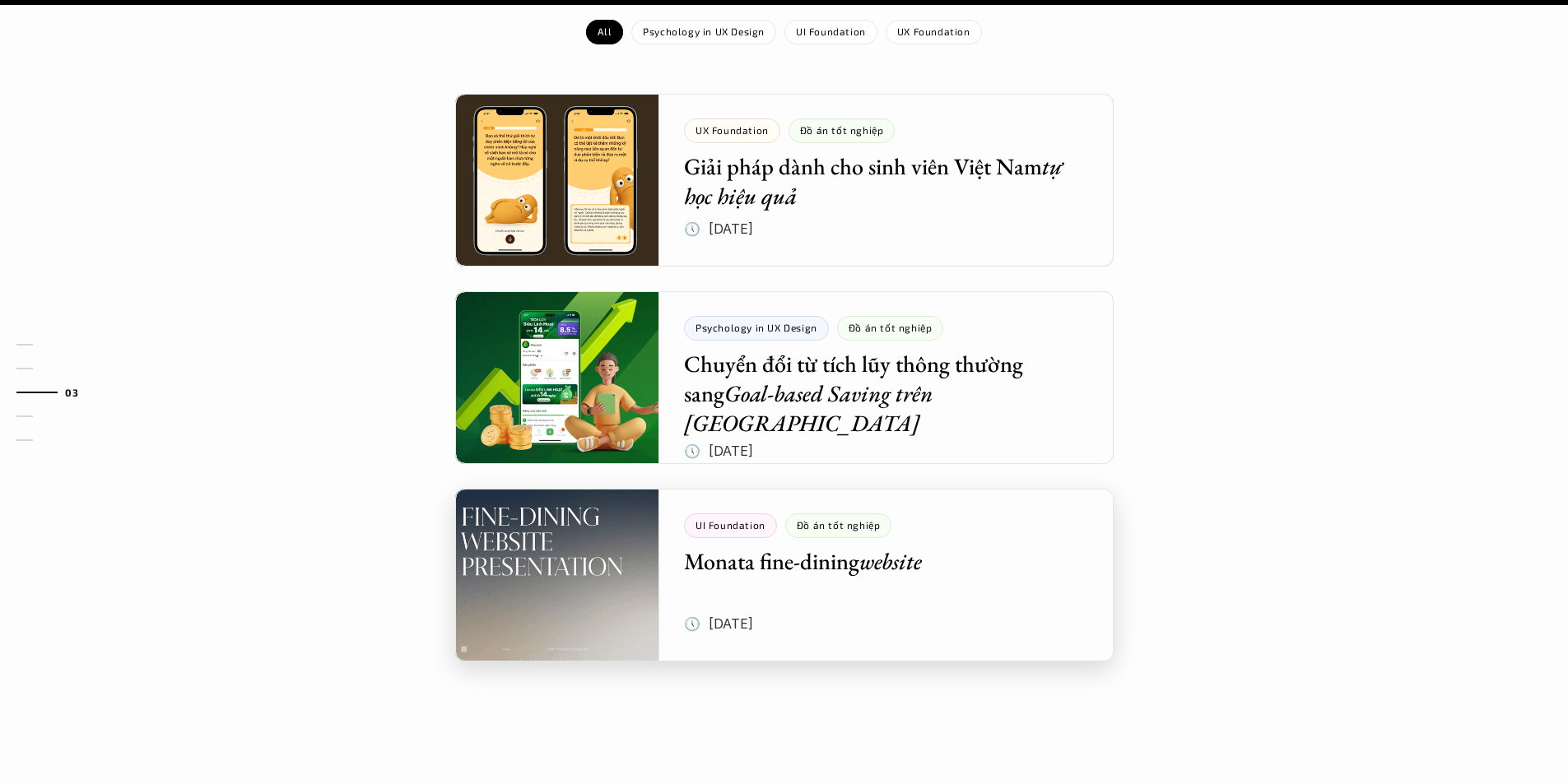
scroll to position [2105, 0]
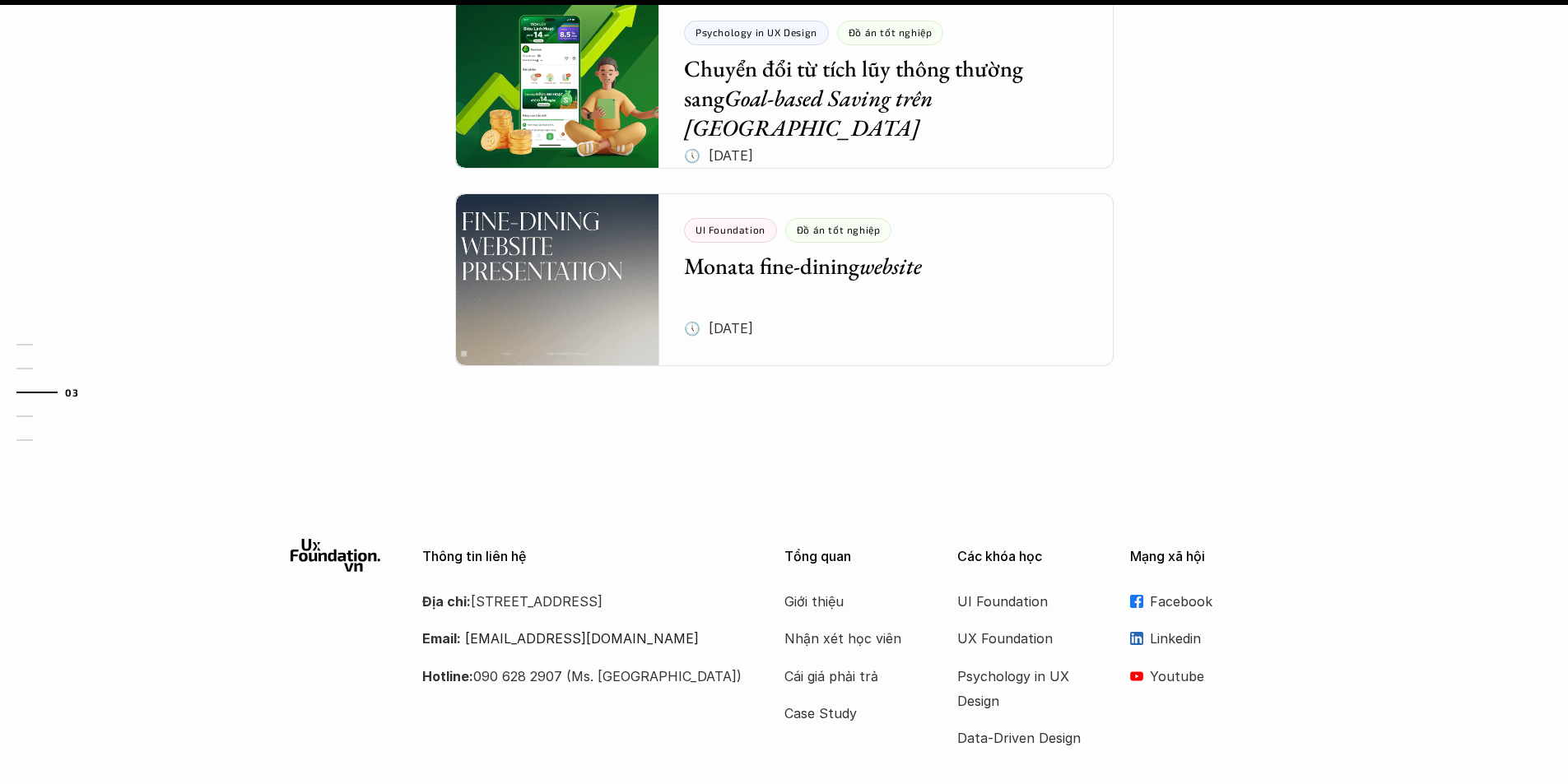
drag, startPoint x: 659, startPoint y: 554, endPoint x: 615, endPoint y: 389, distance: 170.8
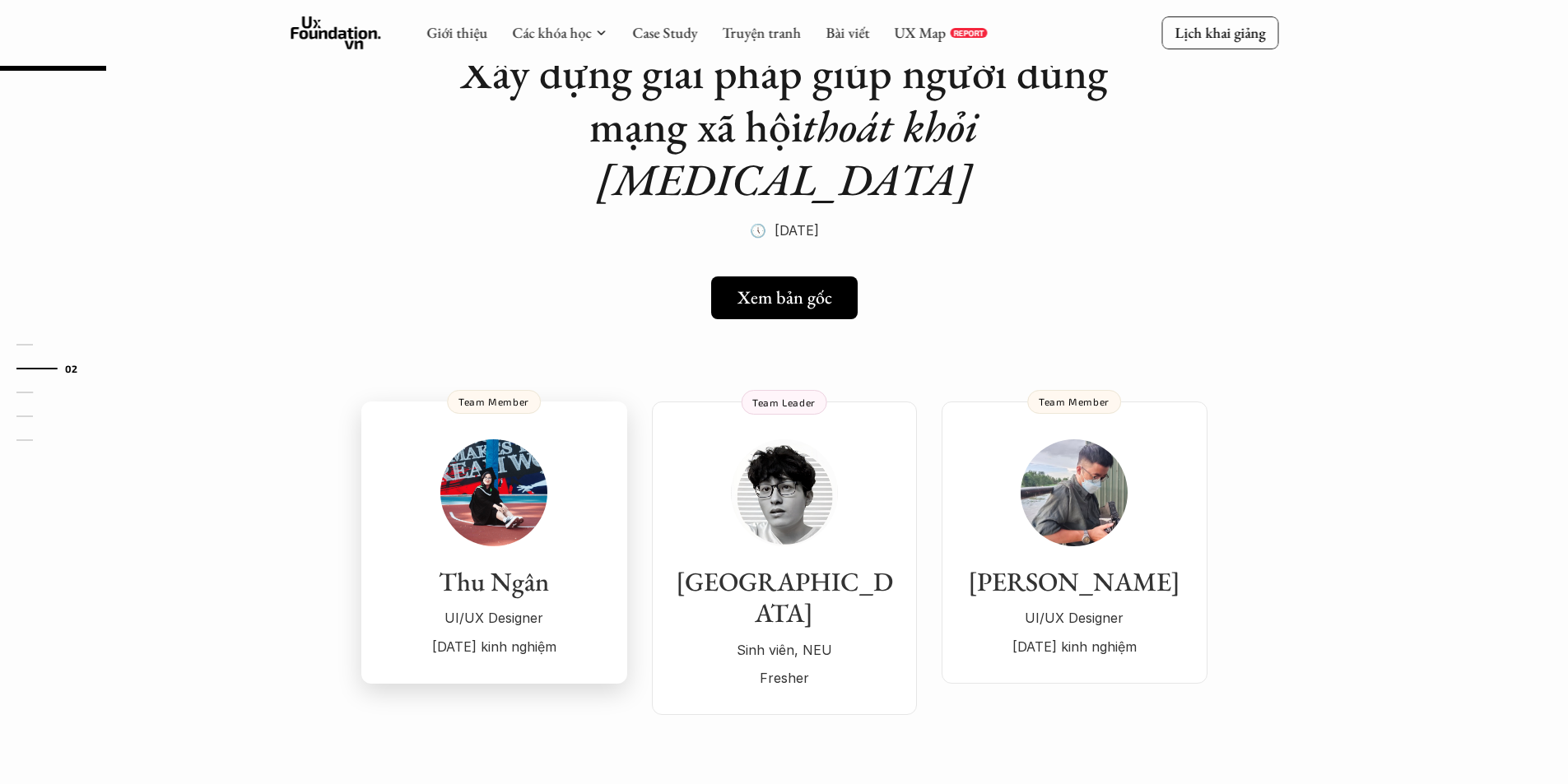
scroll to position [0, 0]
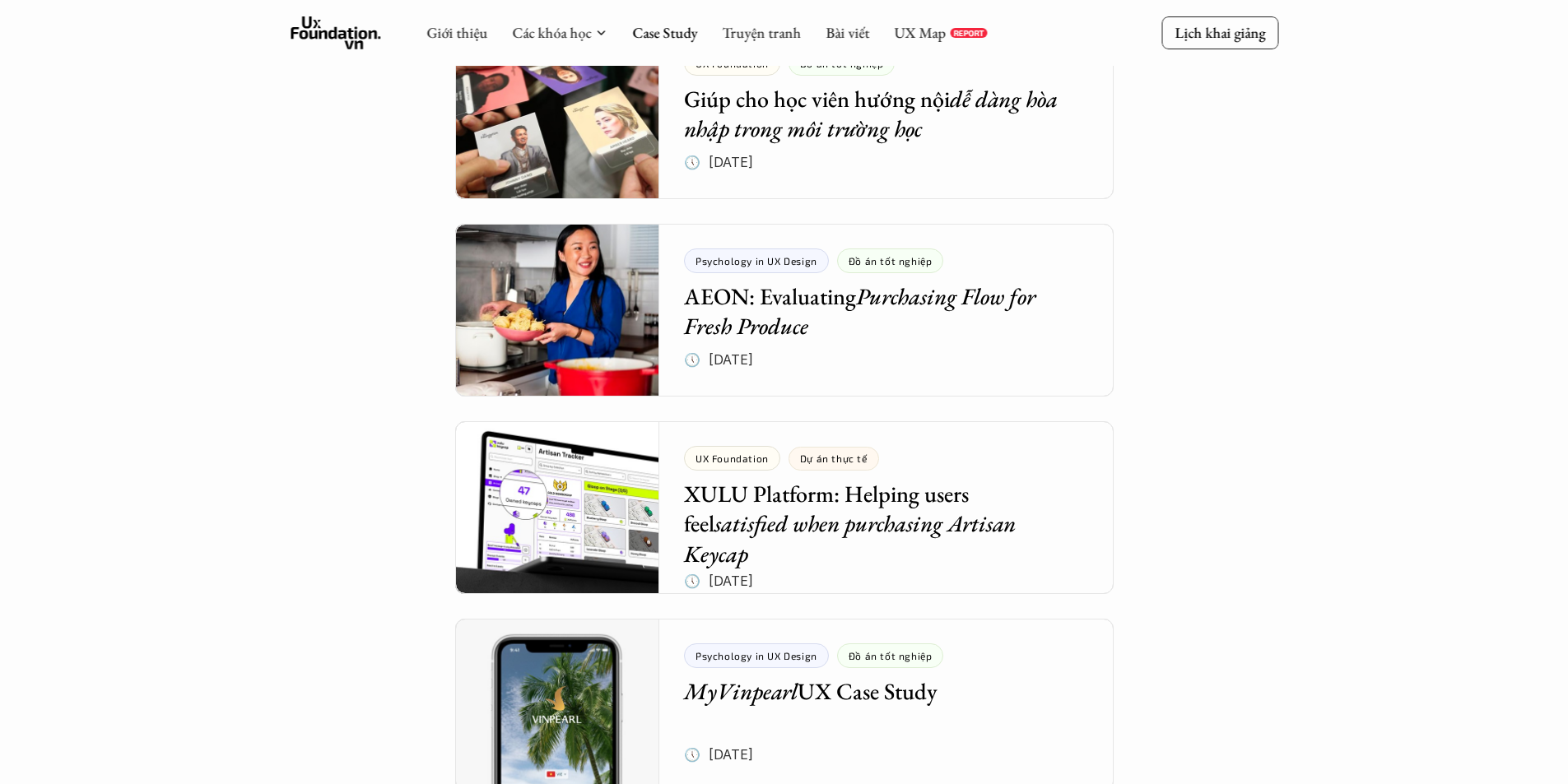
scroll to position [5769, 0]
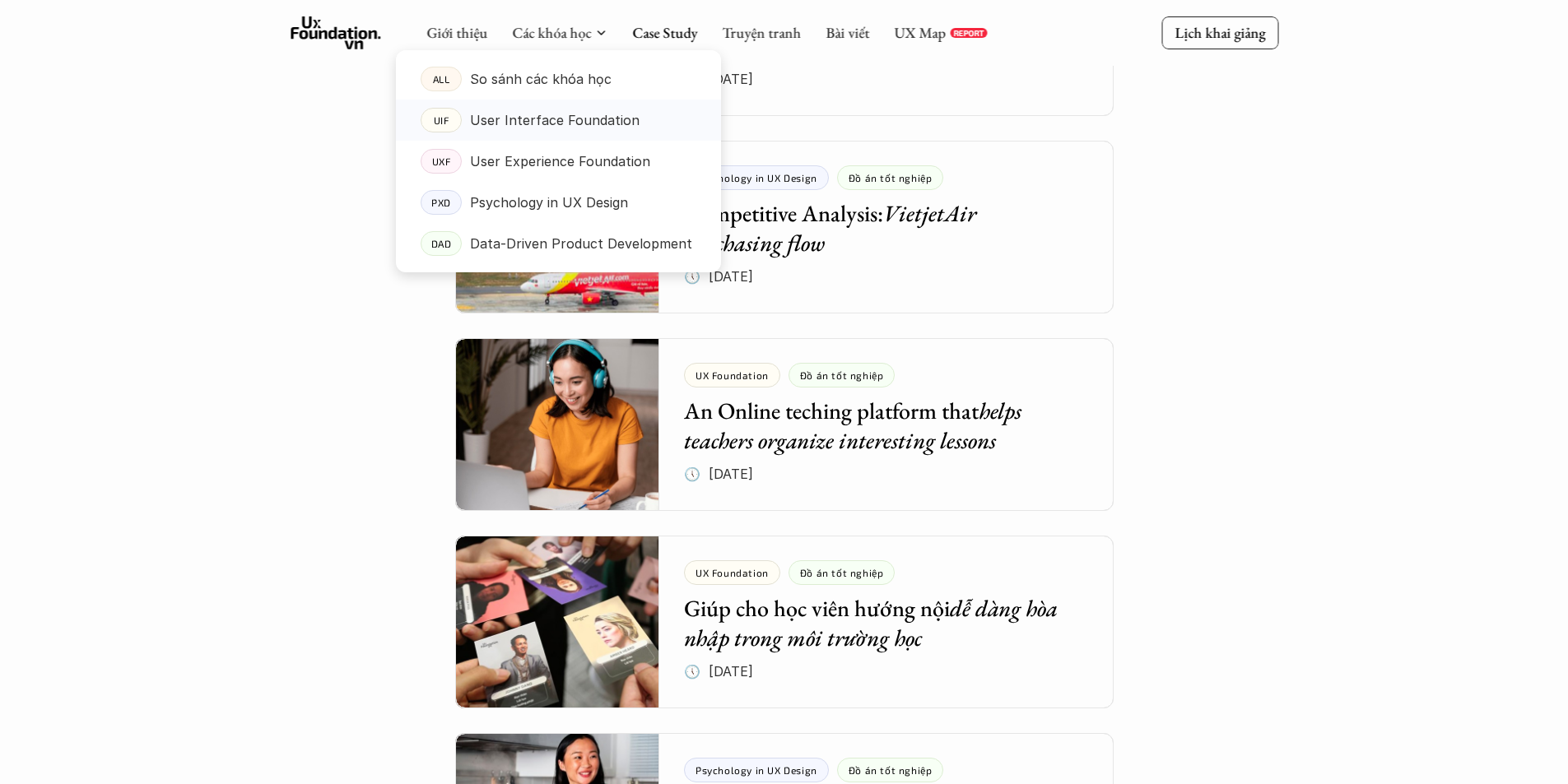
click at [512, 83] on p "So sánh các khóa học" at bounding box center [541, 78] width 142 height 25
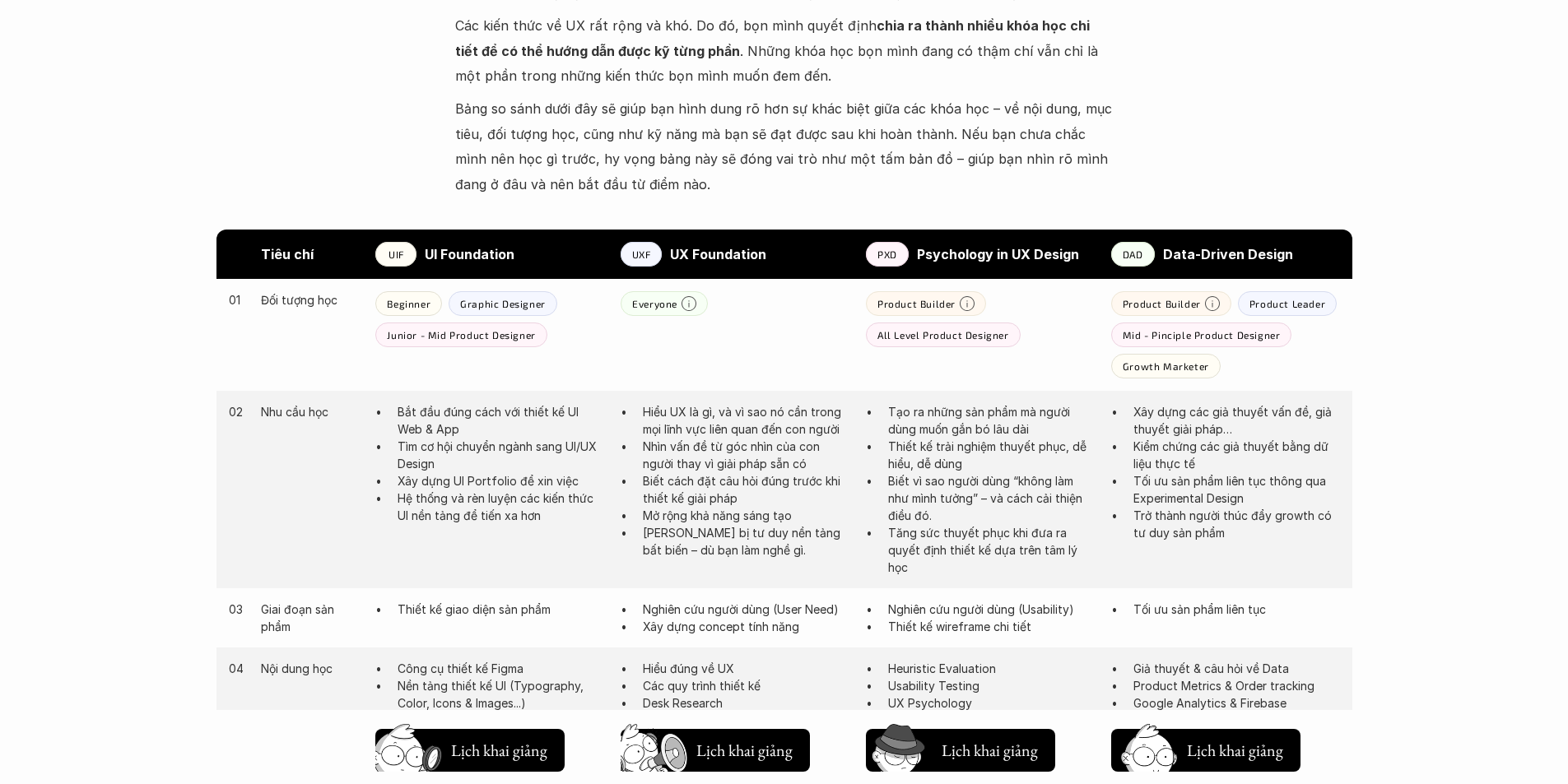
scroll to position [740, 0]
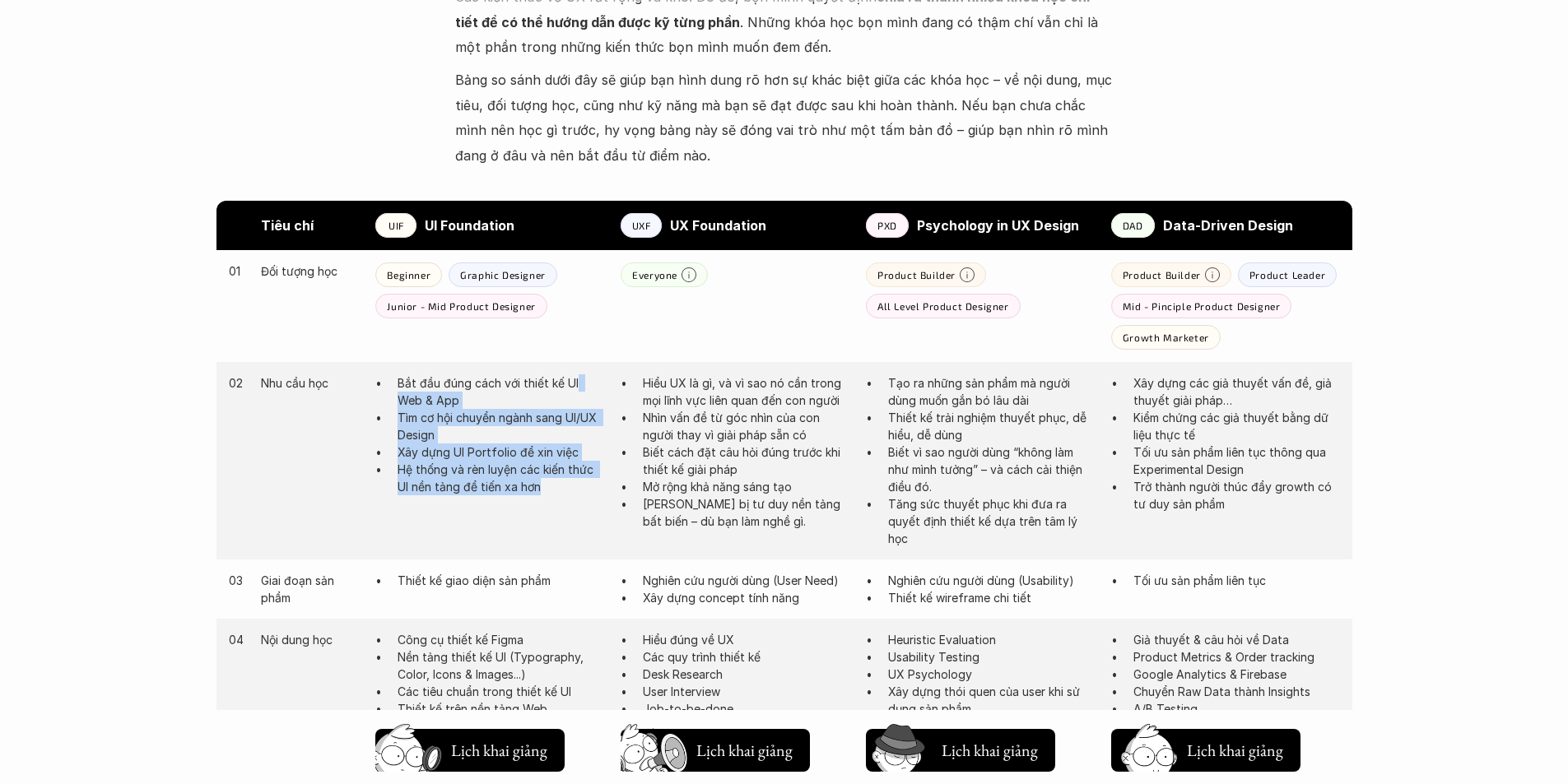
drag, startPoint x: 576, startPoint y: 379, endPoint x: 538, endPoint y: 493, distance: 120.2
click at [538, 493] on ul "Bắt đầu đúng cách với thiết kế UI Web & App Tìm cơ hội chuyển ngành sang UI/UX …" at bounding box center [489, 435] width 229 height 121
click at [538, 493] on p "Hệ thống và rèn luyện các kiến thức UI nền tảng để tiến xa hơn" at bounding box center [501, 478] width 206 height 35
drag, startPoint x: 538, startPoint y: 493, endPoint x: 381, endPoint y: 374, distance: 197.0
click at [381, 374] on div "02 Nhu cầu học Bắt đầu đúng cách với thiết kế UI Web & App Tìm cơ hội chuyển ng…" at bounding box center [784, 460] width 1136 height 197
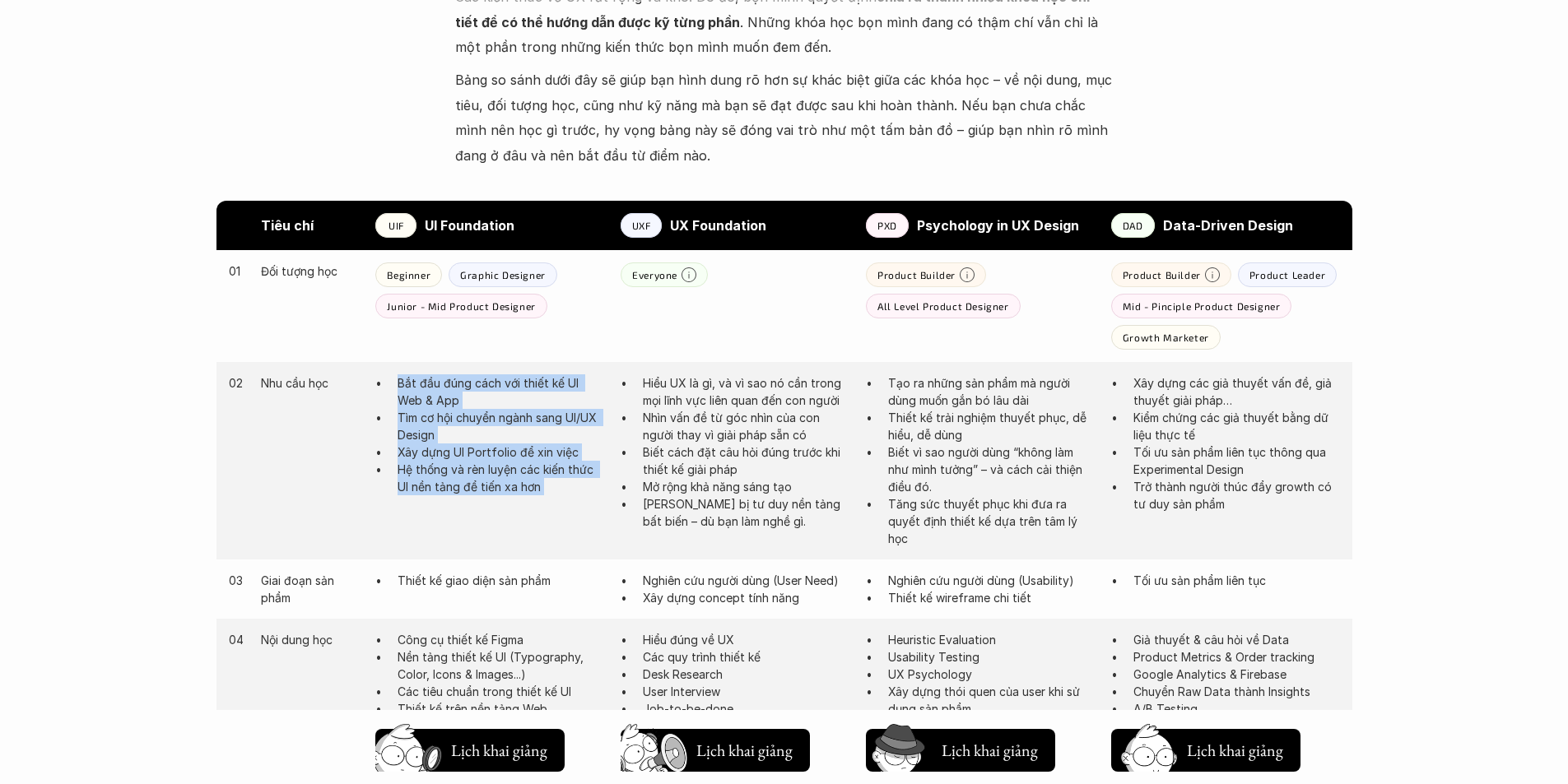
click at [381, 374] on div "02 Nhu cầu học Bắt đầu đúng cách với thiết kế UI Web & App Tìm cơ hội chuyển ng…" at bounding box center [784, 460] width 1136 height 197
drag, startPoint x: 381, startPoint y: 374, endPoint x: 554, endPoint y: 505, distance: 217.0
click at [554, 505] on div "02 Nhu cầu học Bắt đầu đúng cách với thiết kế UI Web & App Tìm cơ hội chuyển ng…" at bounding box center [784, 460] width 1136 height 197
drag, startPoint x: 554, startPoint y: 505, endPoint x: 388, endPoint y: 394, distance: 199.7
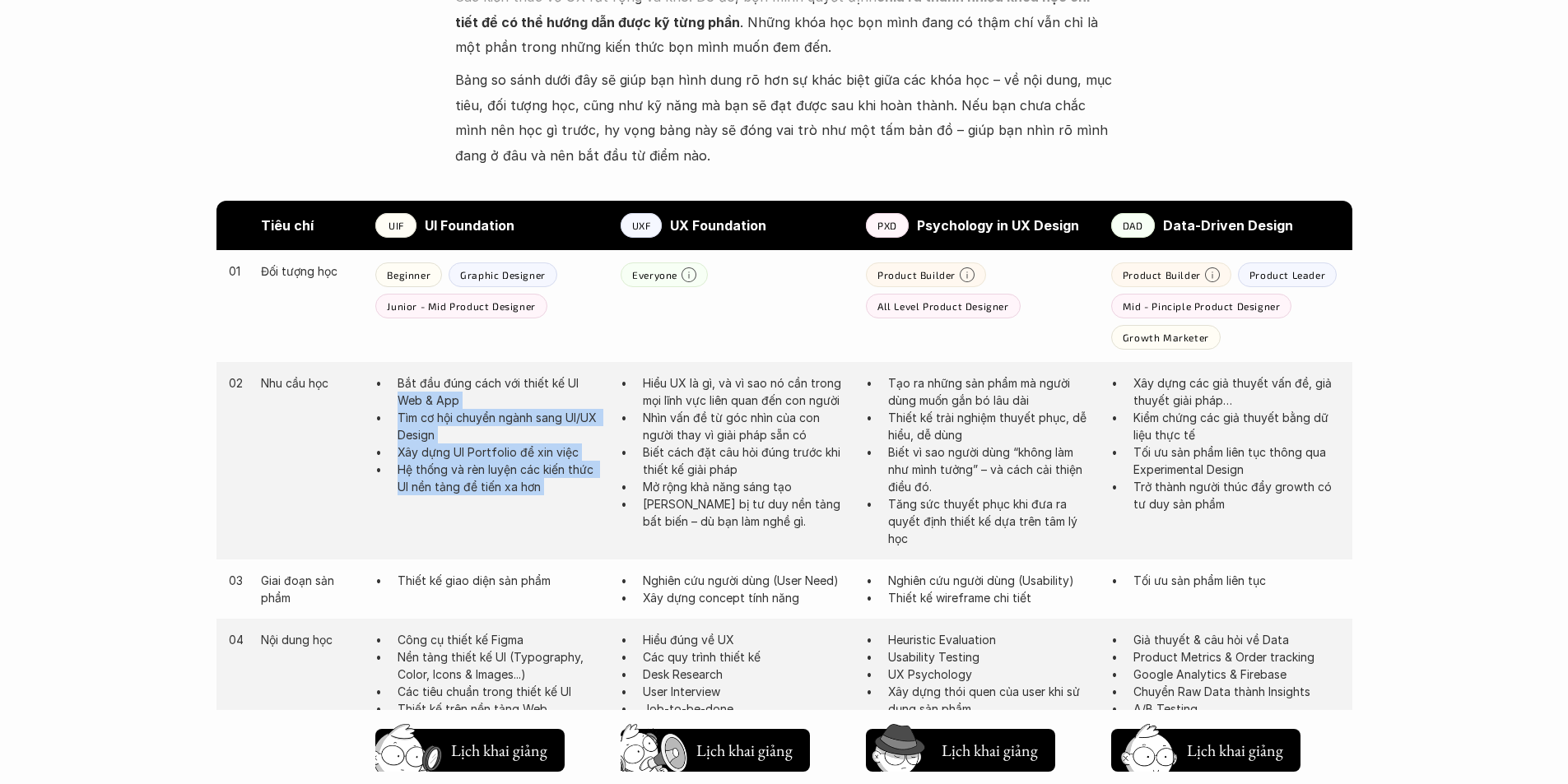
click at [388, 394] on div "02 Nhu cầu học Bắt đầu đúng cách với thiết kế UI Web & App Tìm cơ hội chuyển ng…" at bounding box center [784, 460] width 1136 height 197
click at [388, 394] on ul "Bắt đầu đúng cách với thiết kế UI Web & App Tìm cơ hội chuyển ngành sang UI/UX …" at bounding box center [489, 435] width 229 height 121
drag, startPoint x: 385, startPoint y: 374, endPoint x: 547, endPoint y: 491, distance: 199.8
click at [547, 491] on div "02 Nhu cầu học Bắt đầu đúng cách với thiết kế UI Web & App Tìm cơ hội chuyển ng…" at bounding box center [784, 460] width 1136 height 197
click at [547, 491] on p "Hệ thống và rèn luyện các kiến thức UI nền tảng để tiến xa hơn" at bounding box center [501, 478] width 206 height 35
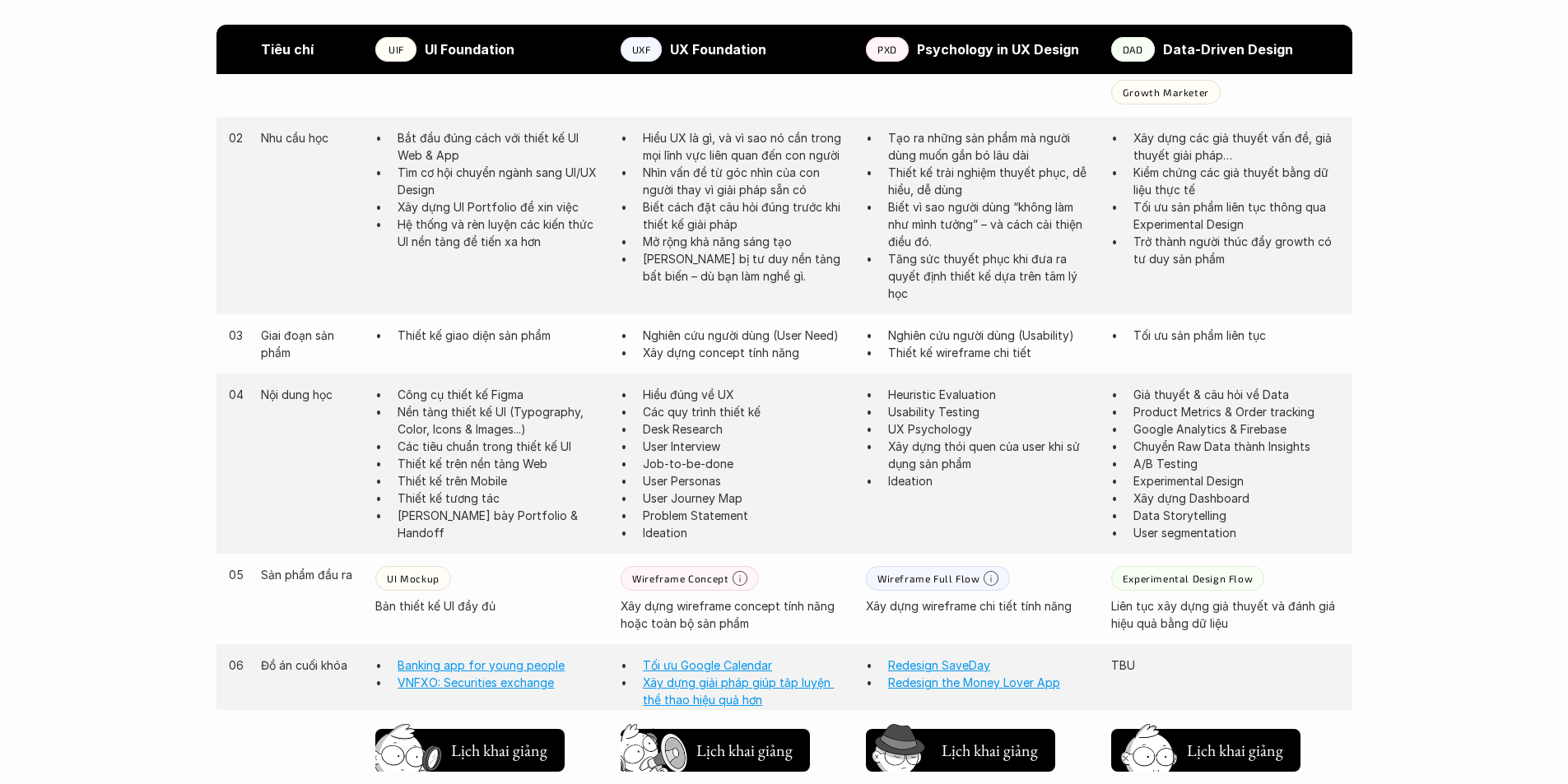
scroll to position [987, 0]
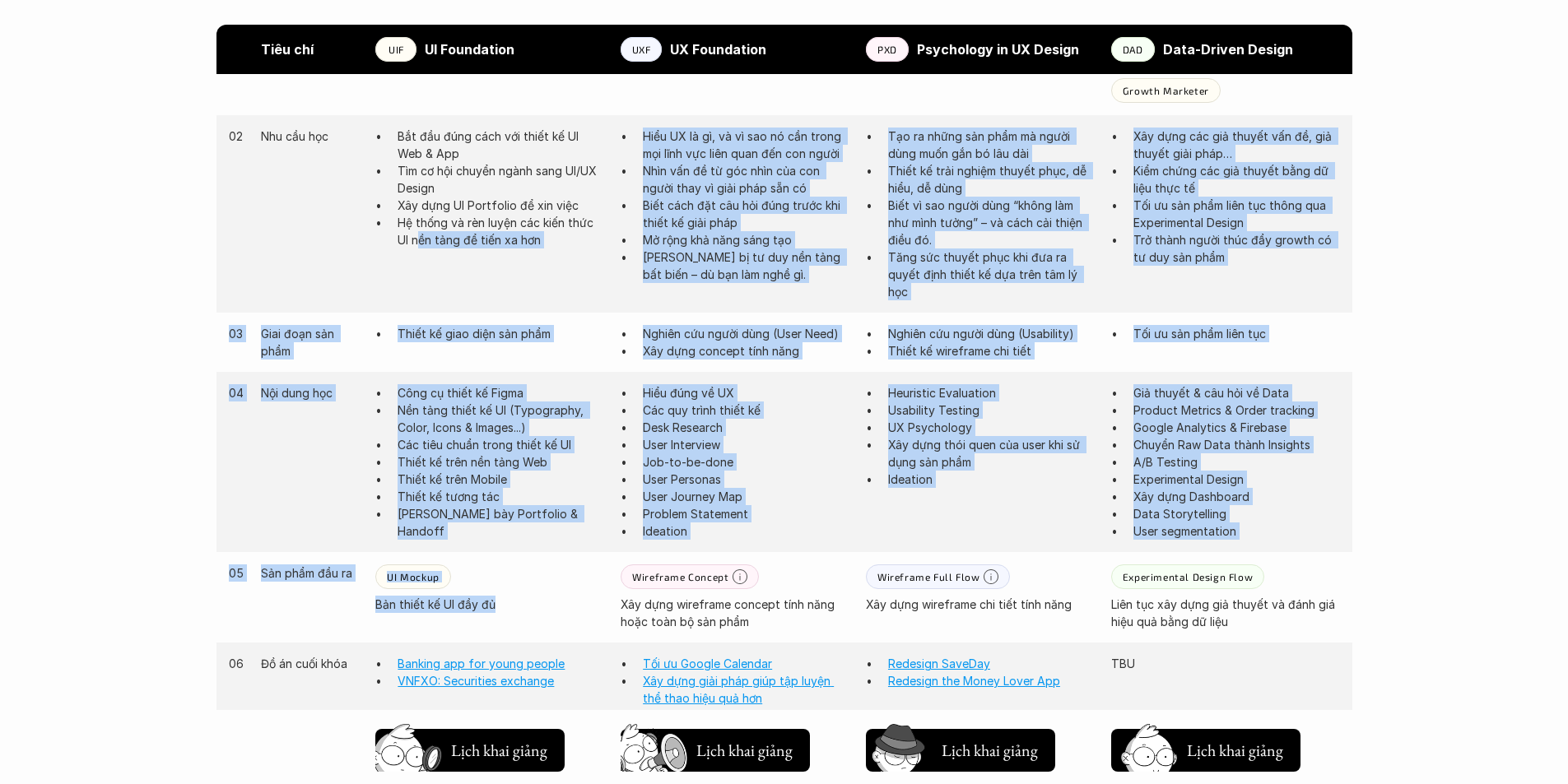
drag, startPoint x: 419, startPoint y: 303, endPoint x: 548, endPoint y: 559, distance: 286.7
click at [548, 559] on div "Tiêu chí UIF UI Foundation UXF UX Foundation PXD Psychology in UX Design DAD Da…" at bounding box center [784, 577] width 1136 height 1246
click at [548, 559] on div "05 Sản phẩm đầu ra UI Mockup Bản thiết kế UI đầy đủ Wireframe Concept Xây dựng …" at bounding box center [784, 597] width 1136 height 90
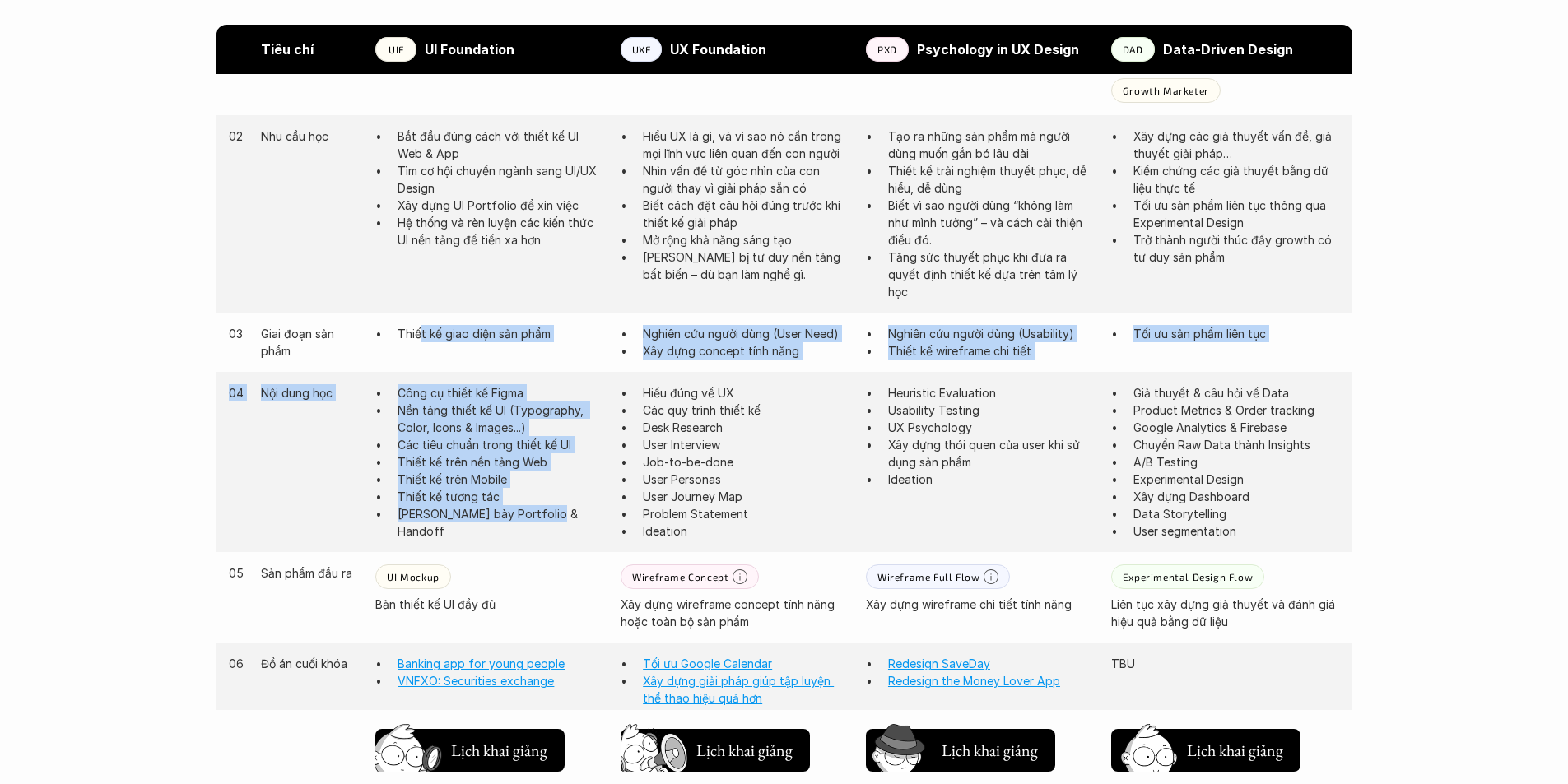
drag, startPoint x: 533, startPoint y: 506, endPoint x: 420, endPoint y: 326, distance: 212.5
click at [420, 326] on div "03 Giai đoạn sản phẩm Thiết kế giao diện sản phẩm Nghiên cứu người dùng (User N…" at bounding box center [784, 755] width 1136 height 887
click at [420, 326] on p "Thiết kế giao diện sản phẩm" at bounding box center [501, 333] width 206 height 17
drag, startPoint x: 409, startPoint y: 317, endPoint x: 558, endPoint y: 535, distance: 264.1
click at [558, 535] on div "03 Giai đoạn sản phẩm Thiết kế giao diện sản phẩm Nghiên cứu người dùng (User N…" at bounding box center [784, 755] width 1136 height 887
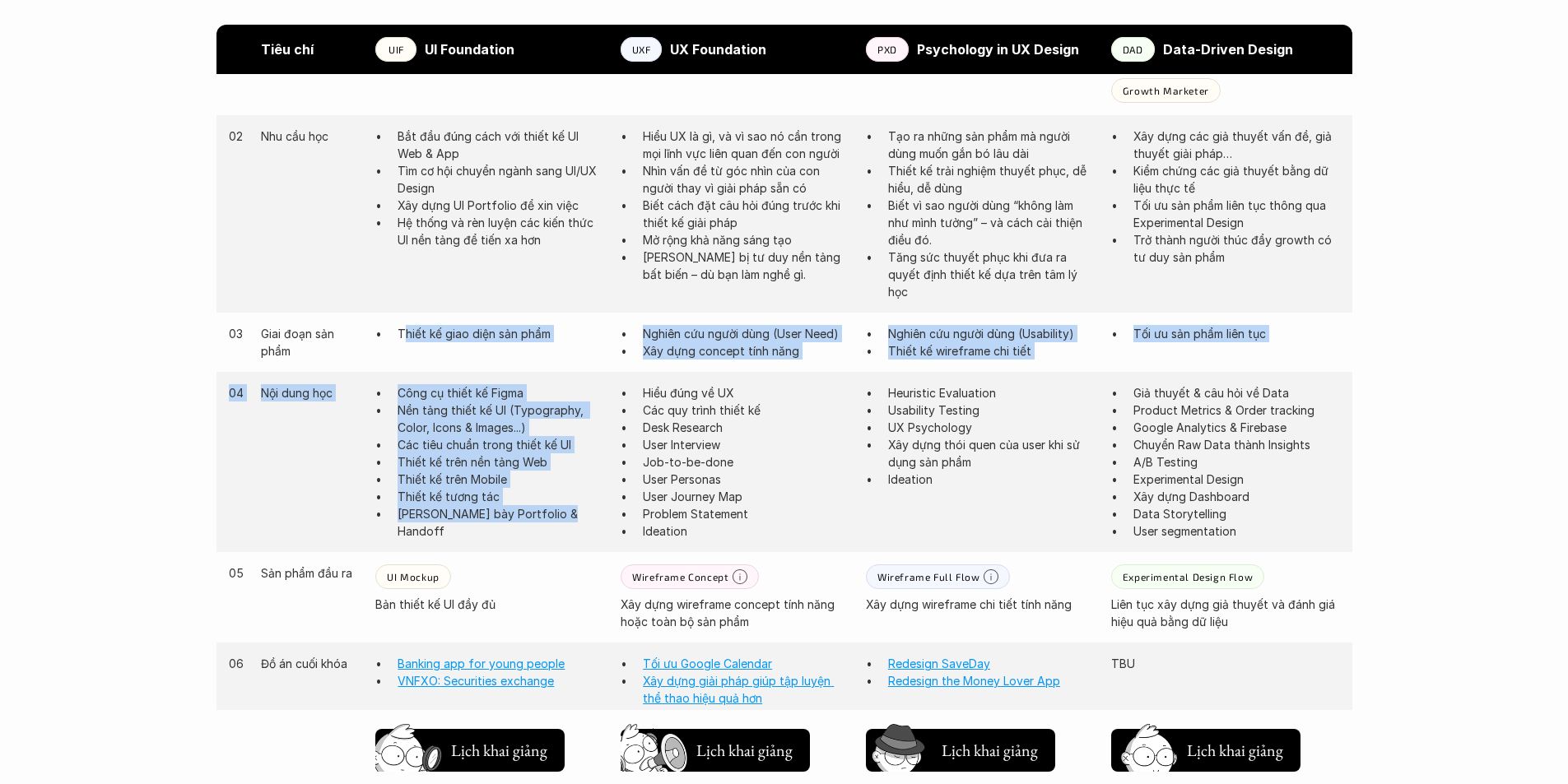
click at [558, 535] on div "04 Nội dung học Công cụ thiết kế Figma Nền tảng thiết kế UI (Typography, Color,…" at bounding box center [784, 462] width 1136 height 180
drag, startPoint x: 492, startPoint y: 496, endPoint x: 375, endPoint y: 325, distance: 207.2
click at [375, 325] on div "03 Giai đoạn sản phẩm Thiết kế giao diện sản phẩm Nghiên cứu người dùng (User N…" at bounding box center [784, 755] width 1136 height 887
click at [375, 325] on div "03 Giai đoạn sản phẩm Thiết kế giao diện sản phẩm Nghiên cứu người dùng (User N…" at bounding box center [784, 342] width 1136 height 59
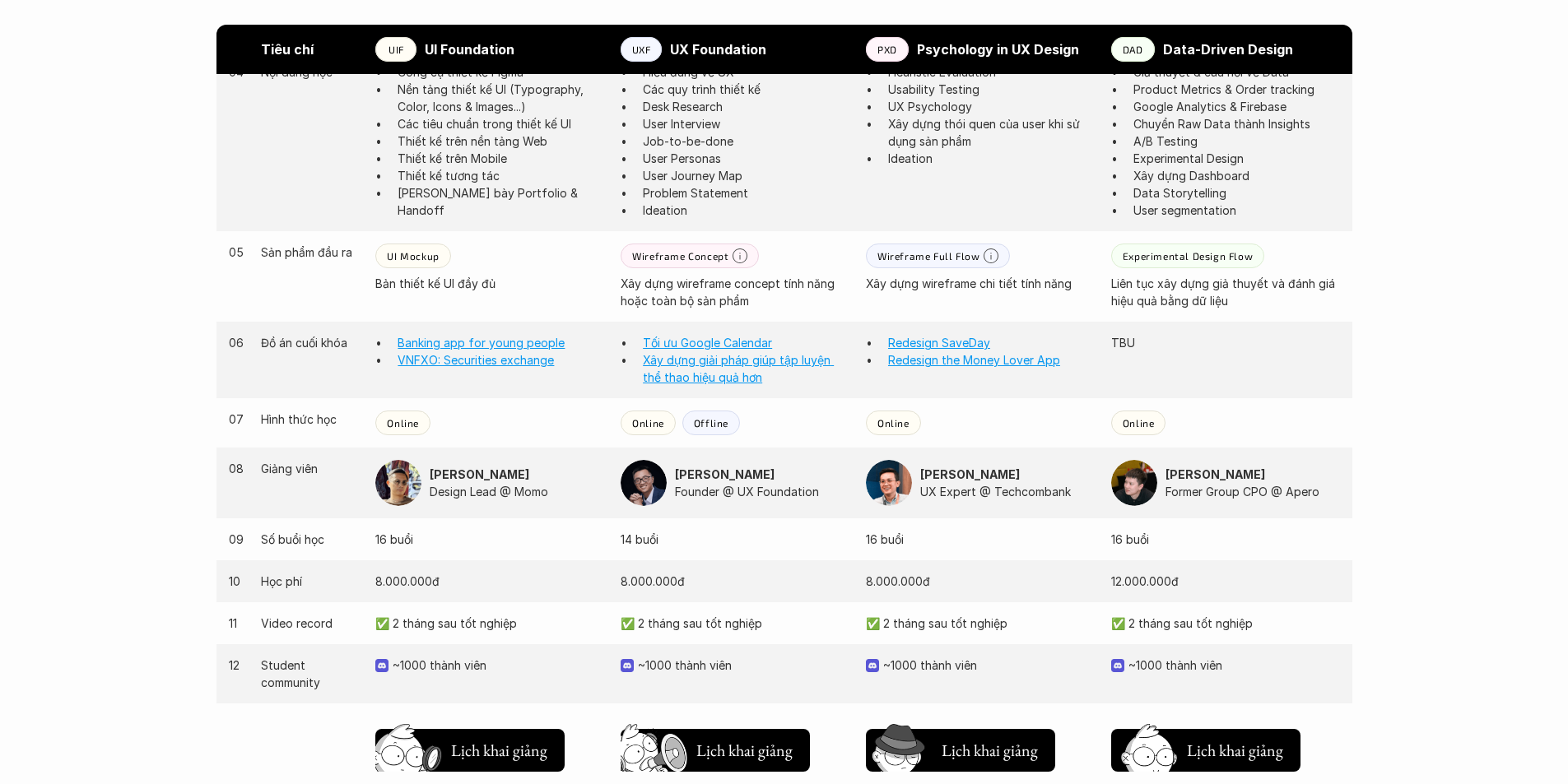
scroll to position [1316, 0]
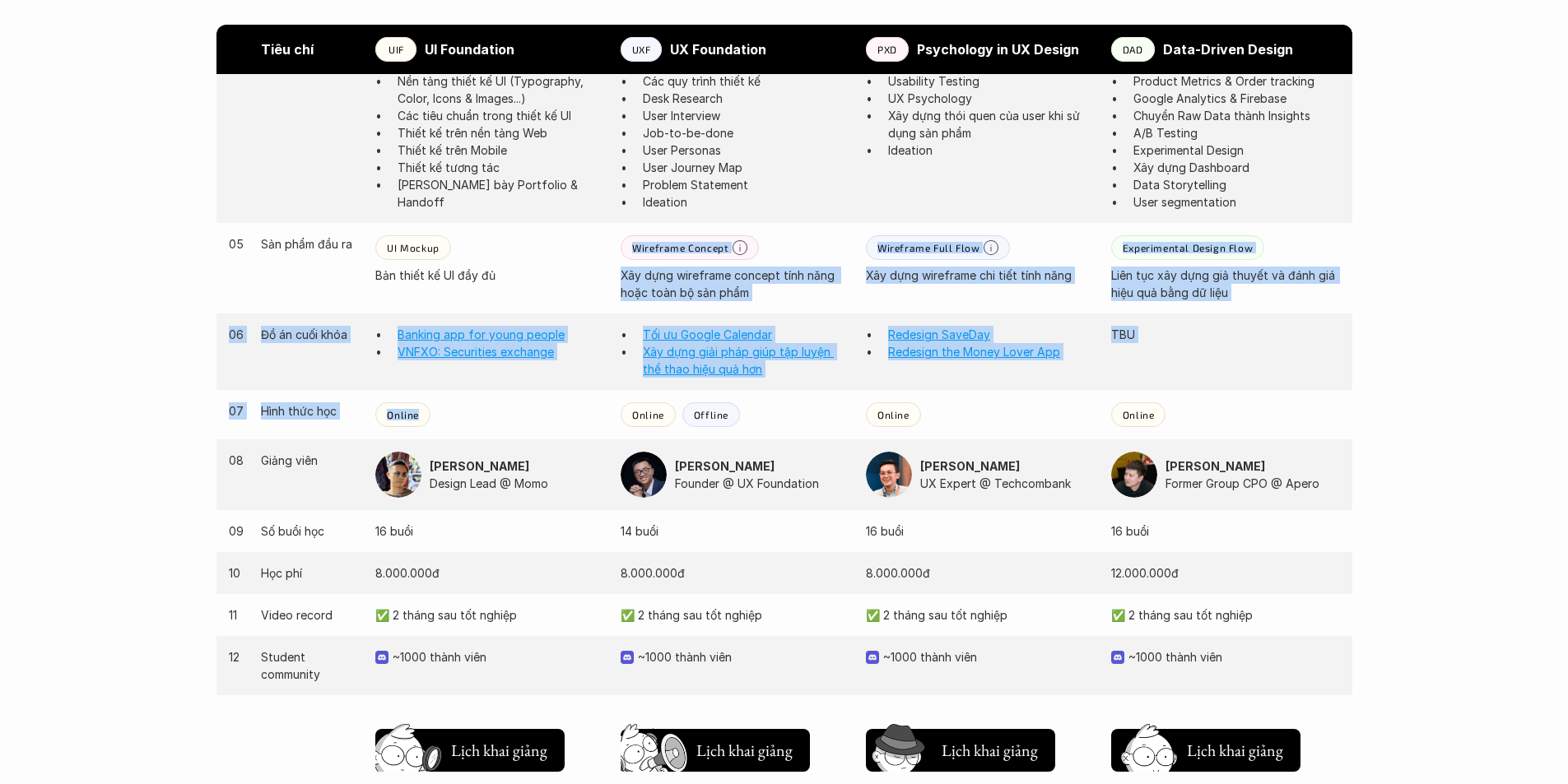
drag, startPoint x: 511, startPoint y: 276, endPoint x: 556, endPoint y: 437, distance: 167.2
click at [556, 437] on div "03 Giai đoạn sản phẩm Thiết kế giao diện sản phẩm Nghiên cứu người dùng (User N…" at bounding box center [784, 426] width 1136 height 887
click at [556, 437] on div "07 Hình thức học Online Online Offline Online Online" at bounding box center [784, 414] width 1136 height 50
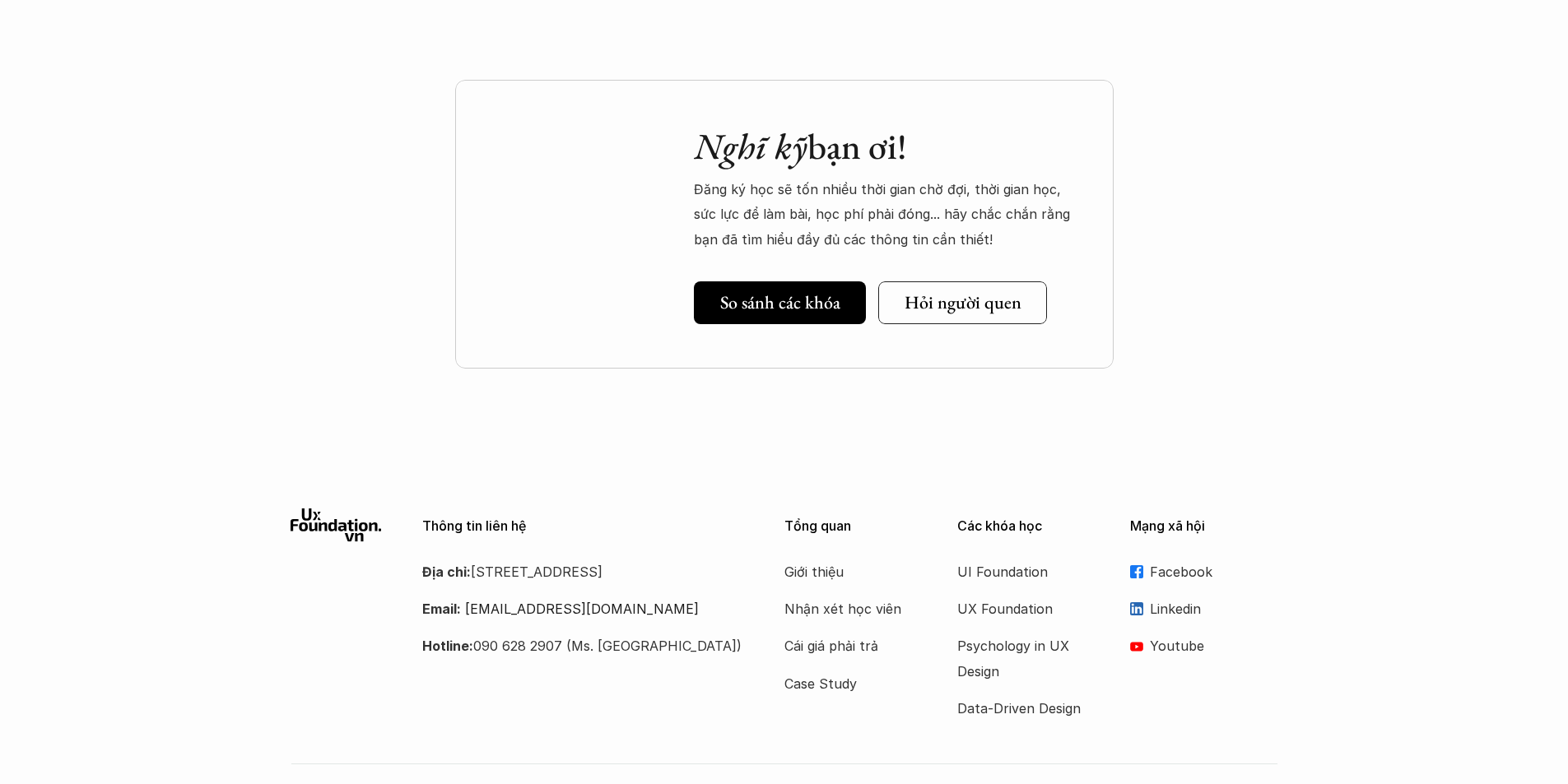
scroll to position [2221, 0]
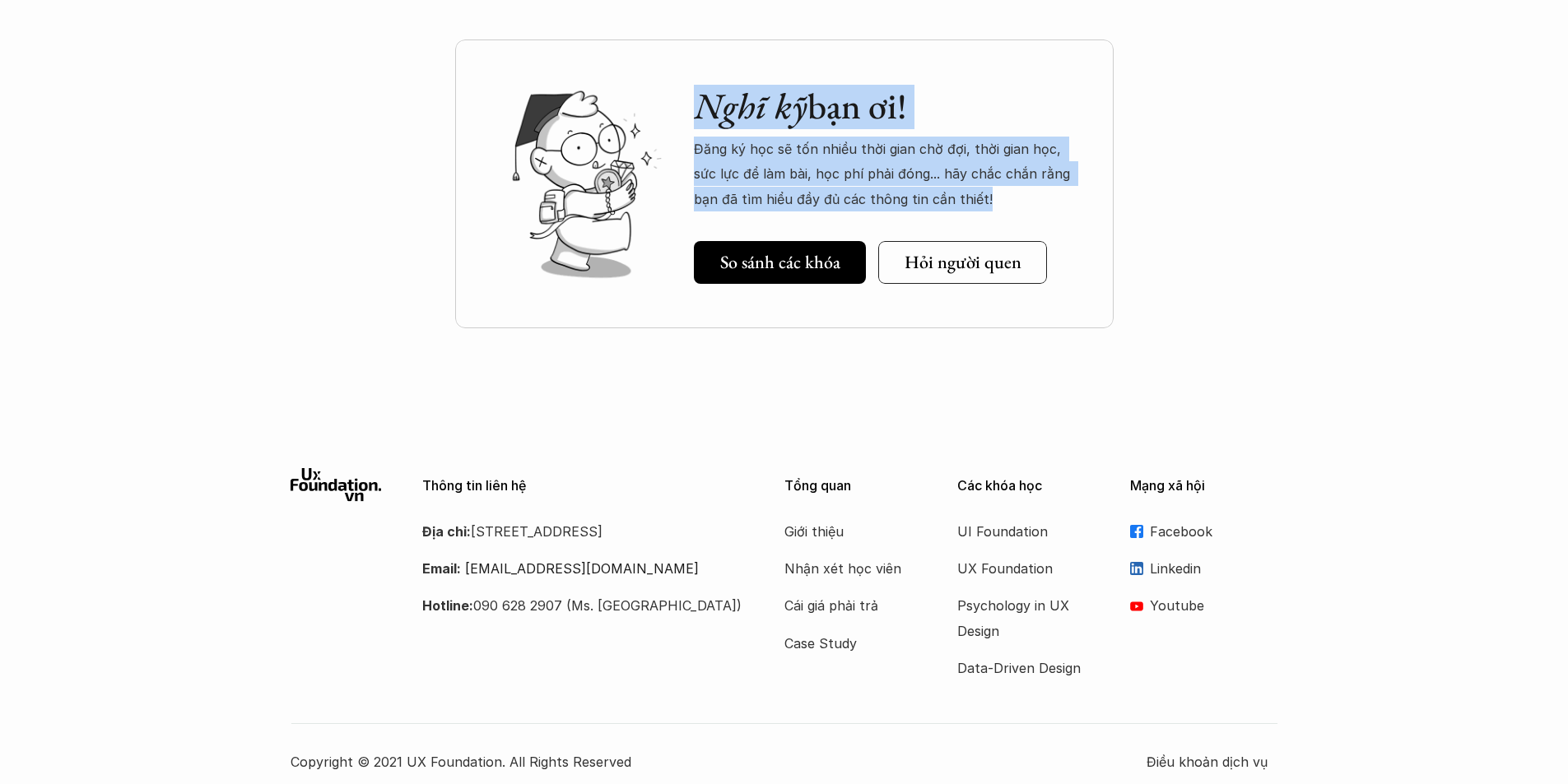
drag, startPoint x: 966, startPoint y: 196, endPoint x: 697, endPoint y: 89, distance: 289.5
click at [697, 89] on div "Nghĩ kỹ bạn ơi! Đăng ký học sẽ tốn nhiều thời gian chờ đợi, thời gian học, sức …" at bounding box center [888, 148] width 387 height 127
click at [697, 89] on em "Nghĩ kỹ" at bounding box center [751, 105] width 114 height 47
drag, startPoint x: 697, startPoint y: 89, endPoint x: 938, endPoint y: 191, distance: 261.7
click at [938, 191] on div "Nghĩ kỹ bạn ơi! Đăng ký học sẽ tốn nhiều thời gian chờ đợi, thời gian học, sức …" at bounding box center [888, 148] width 387 height 127
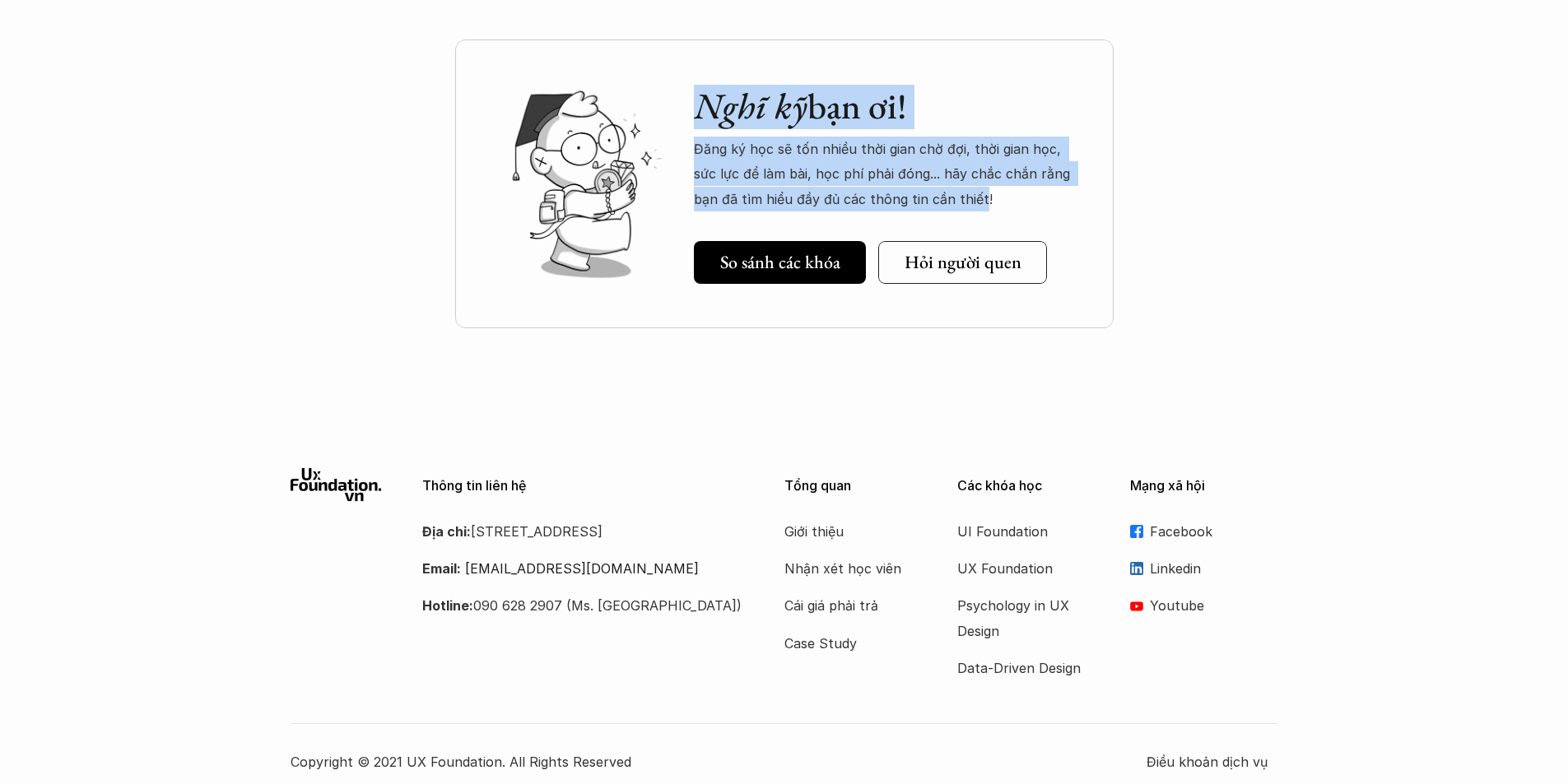
click at [938, 191] on p "Đăng ký học sẽ tốn nhiều thời gian chờ đợi, thời gian học, sức lực để làm bài, …" at bounding box center [888, 174] width 387 height 75
drag, startPoint x: 954, startPoint y: 195, endPoint x: 743, endPoint y: 91, distance: 235.2
click at [743, 92] on div "Nghĩ kỹ bạn ơi! Đăng ký học sẽ tốn nhiều thời gian chờ đợi, thời gian học, sức …" at bounding box center [888, 148] width 387 height 127
click at [743, 91] on em "Nghĩ kỹ" at bounding box center [751, 105] width 114 height 47
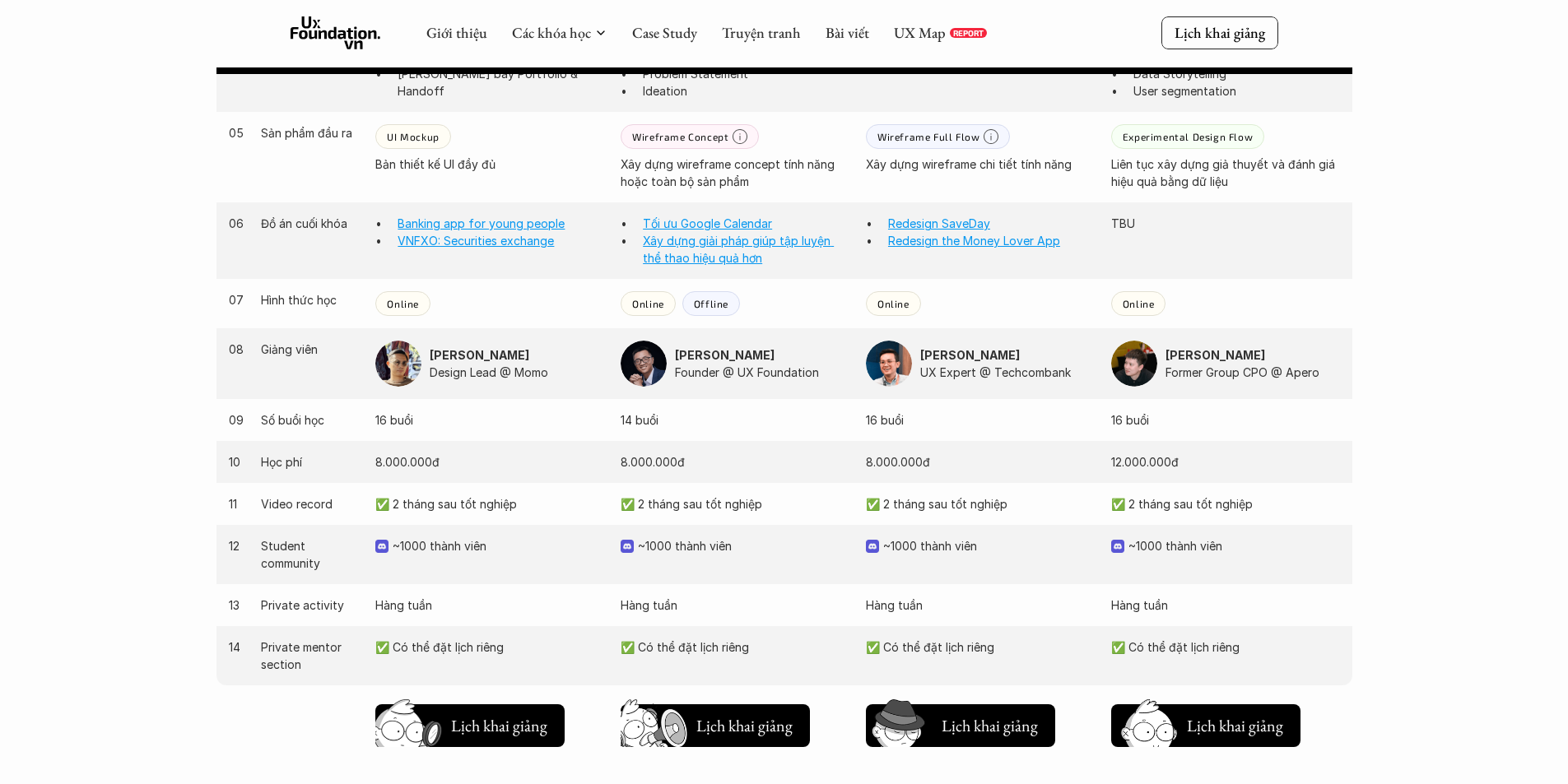
scroll to position [1399, 0]
